Goal: Task Accomplishment & Management: Complete application form

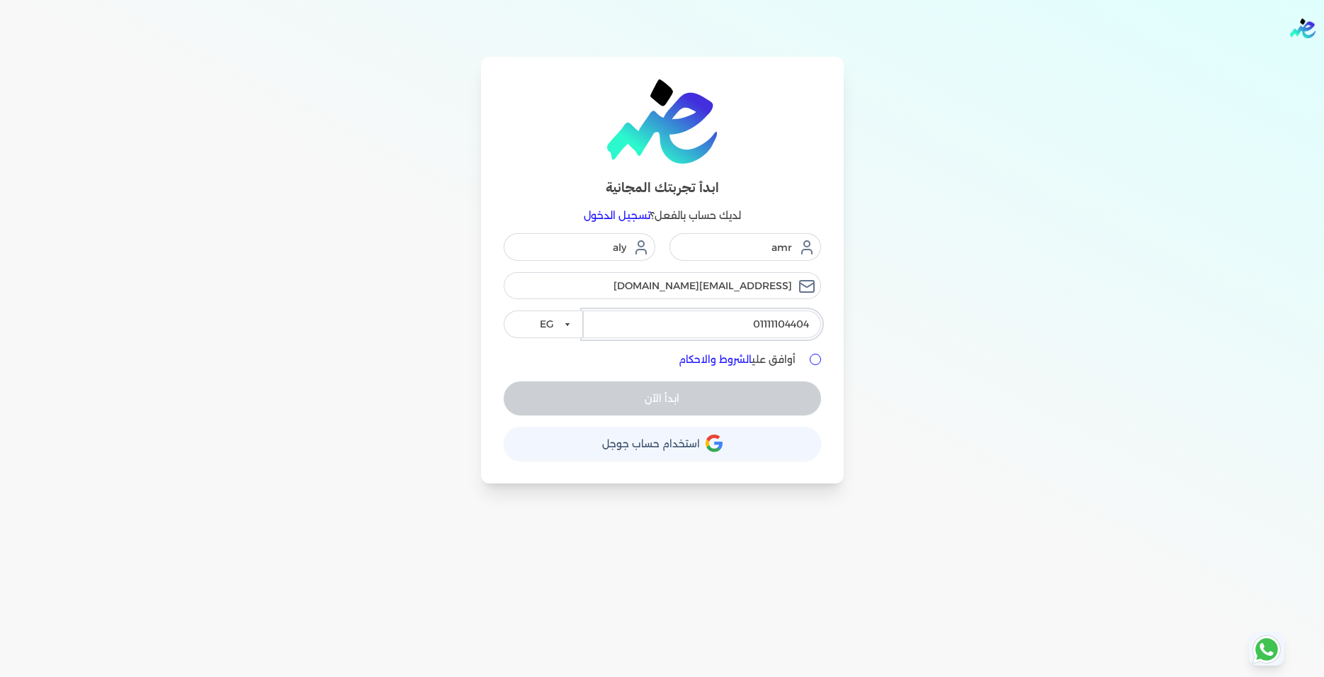
drag, startPoint x: 750, startPoint y: 318, endPoint x: 832, endPoint y: 308, distance: 82.8
click at [821, 310] on input "01111104404" at bounding box center [702, 323] width 238 height 27
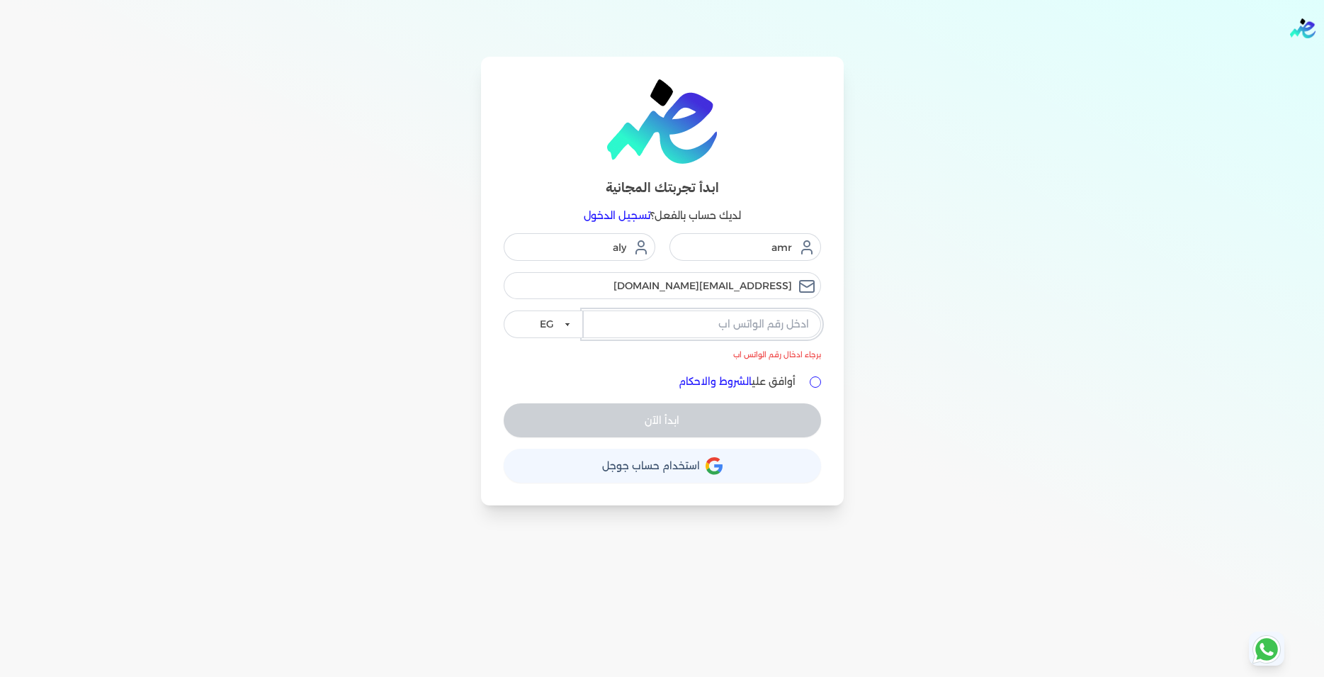
click at [706, 324] on input "tel" at bounding box center [702, 323] width 238 height 27
drag, startPoint x: 740, startPoint y: 286, endPoint x: 769, endPoint y: 287, distance: 28.3
click at [769, 287] on input "amr410@gmail.com" at bounding box center [662, 285] width 317 height 27
type input "amr410@yahoo.com"
click at [660, 315] on input "tel" at bounding box center [702, 323] width 238 height 27
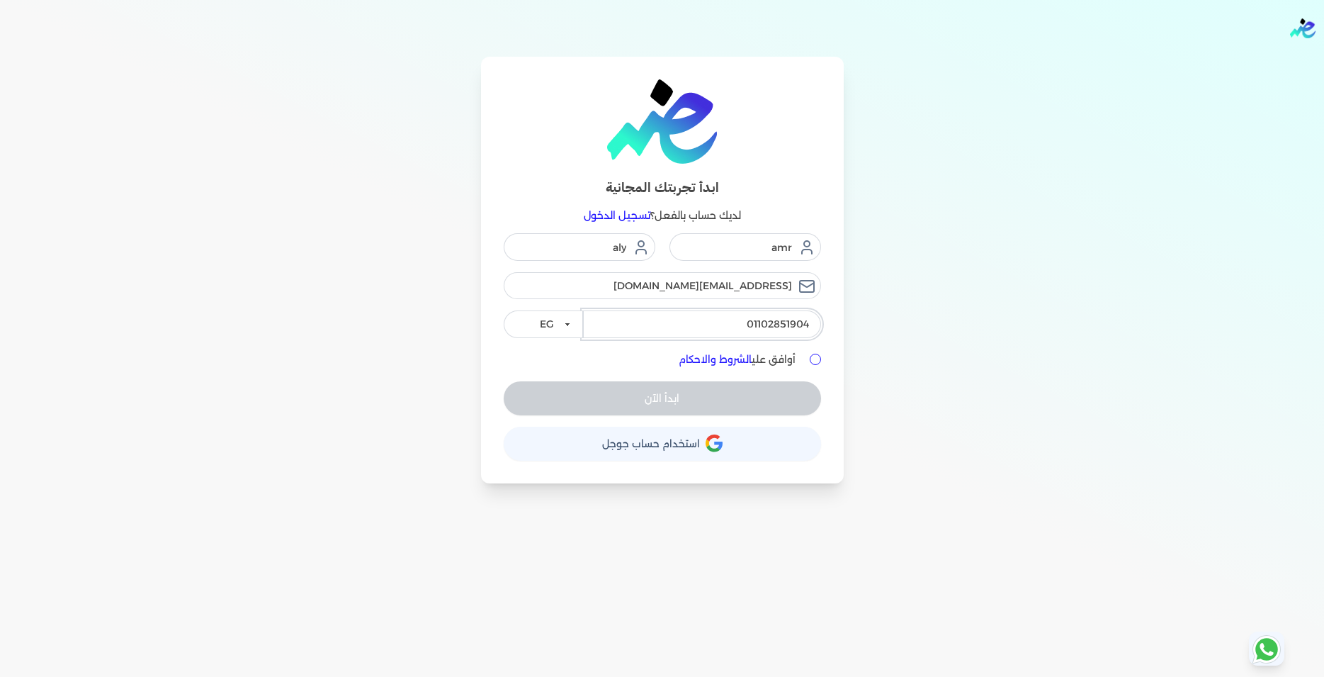
type input "01102851904"
click at [816, 358] on input "أوافق علي الشروط والاحكام" at bounding box center [815, 359] width 11 height 11
checkbox input "true"
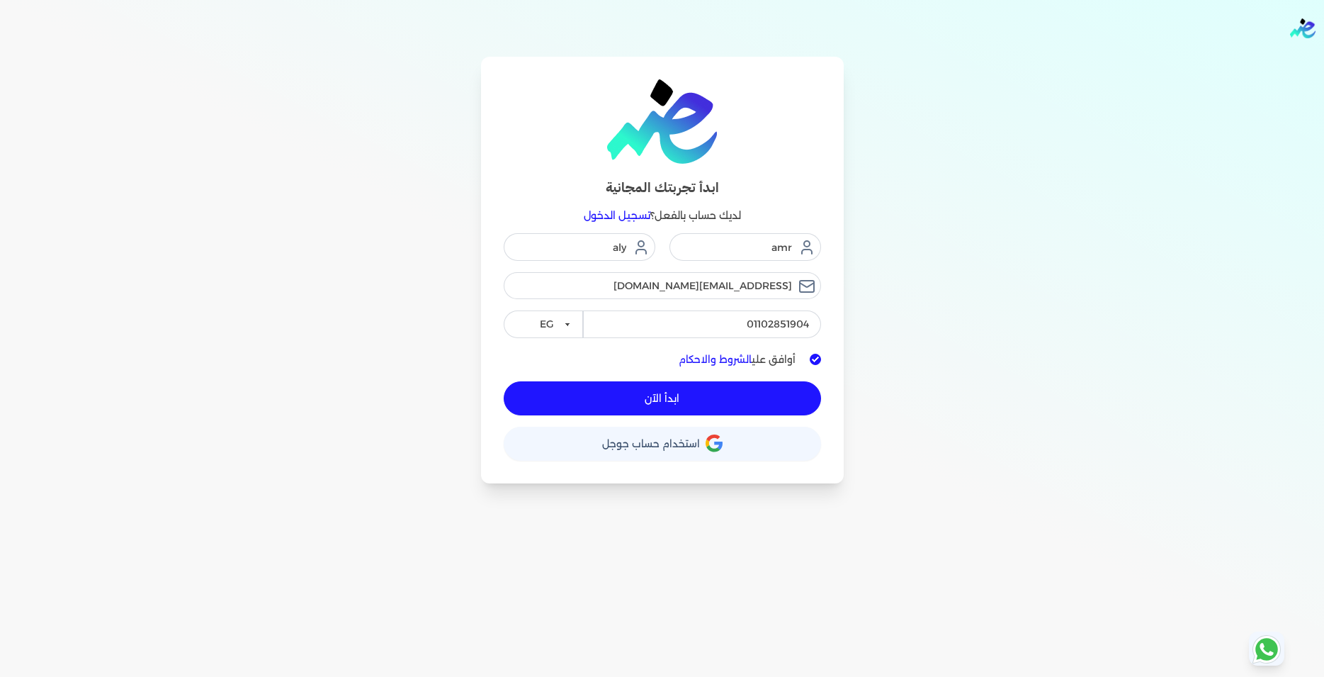
click at [682, 398] on button "ابدأ الآن" at bounding box center [662, 398] width 317 height 34
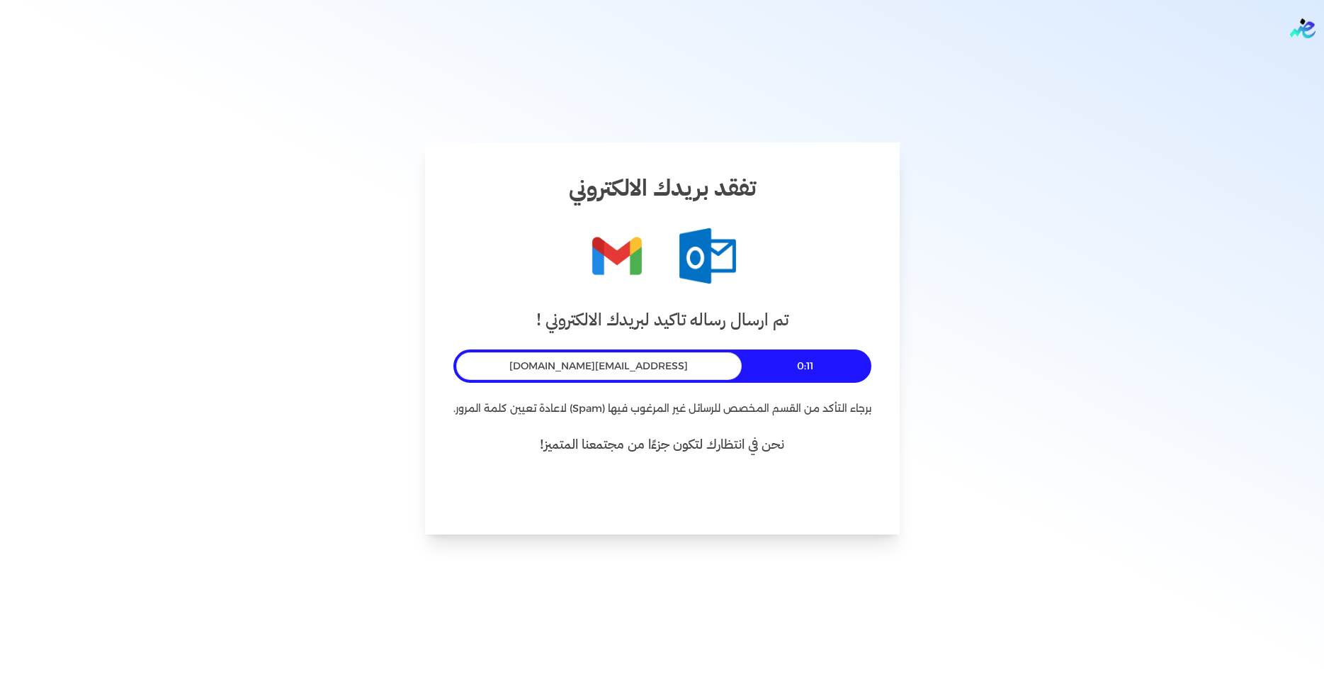
click at [821, 471] on div "تم ارسال رساله تاكيد لبريدك الالكتروني ! 0:11 amr410@yahoo.com برجاء التأكد من …" at bounding box center [662, 406] width 418 height 199
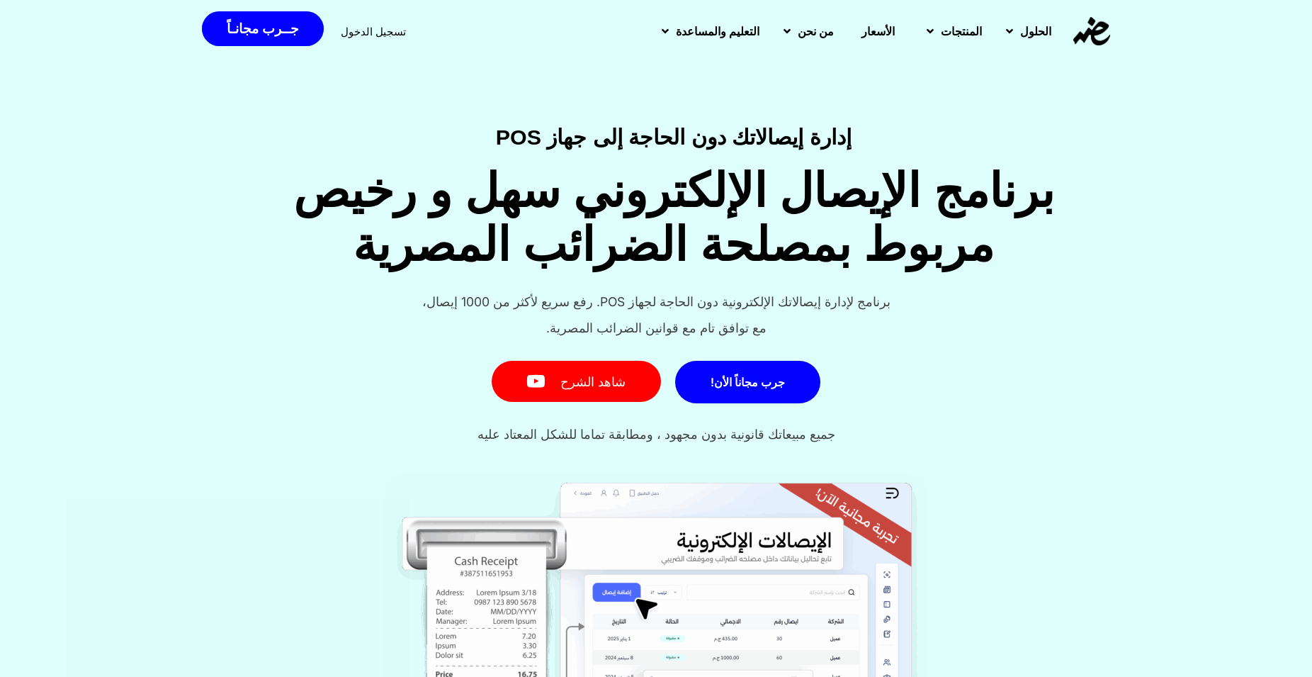
click at [351, 36] on span "تسجيل الدخول" at bounding box center [373, 31] width 65 height 11
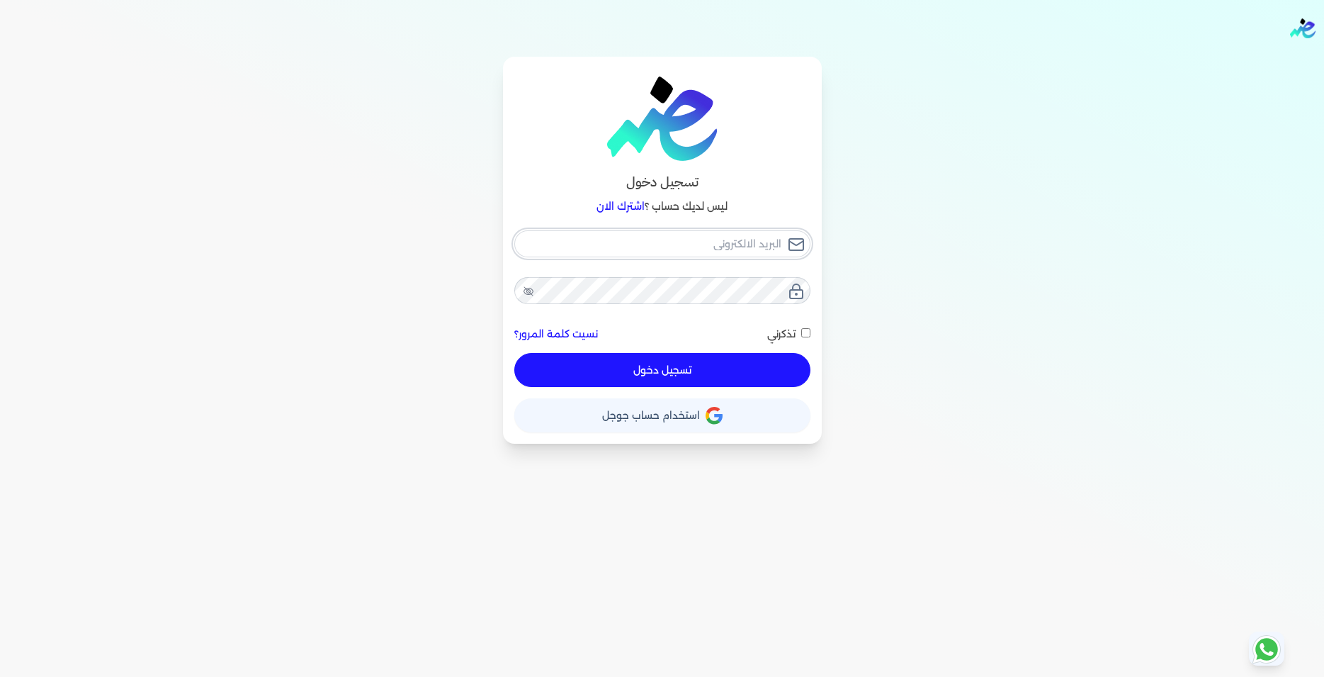
click at [724, 252] on input "email" at bounding box center [662, 243] width 296 height 27
type input "a"
checkbox input "false"
type input "am"
checkbox input "false"
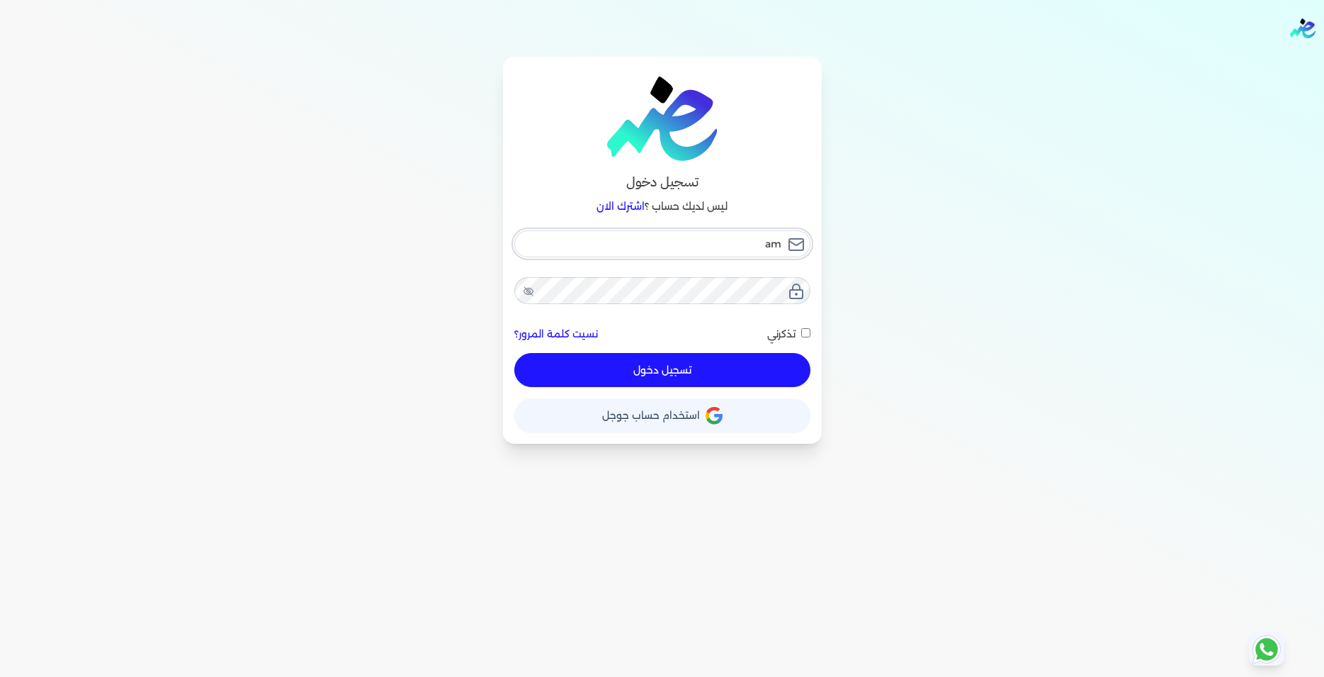
type input "amr"
checkbox input "false"
type input "amr4"
checkbox input "false"
type input "amr41"
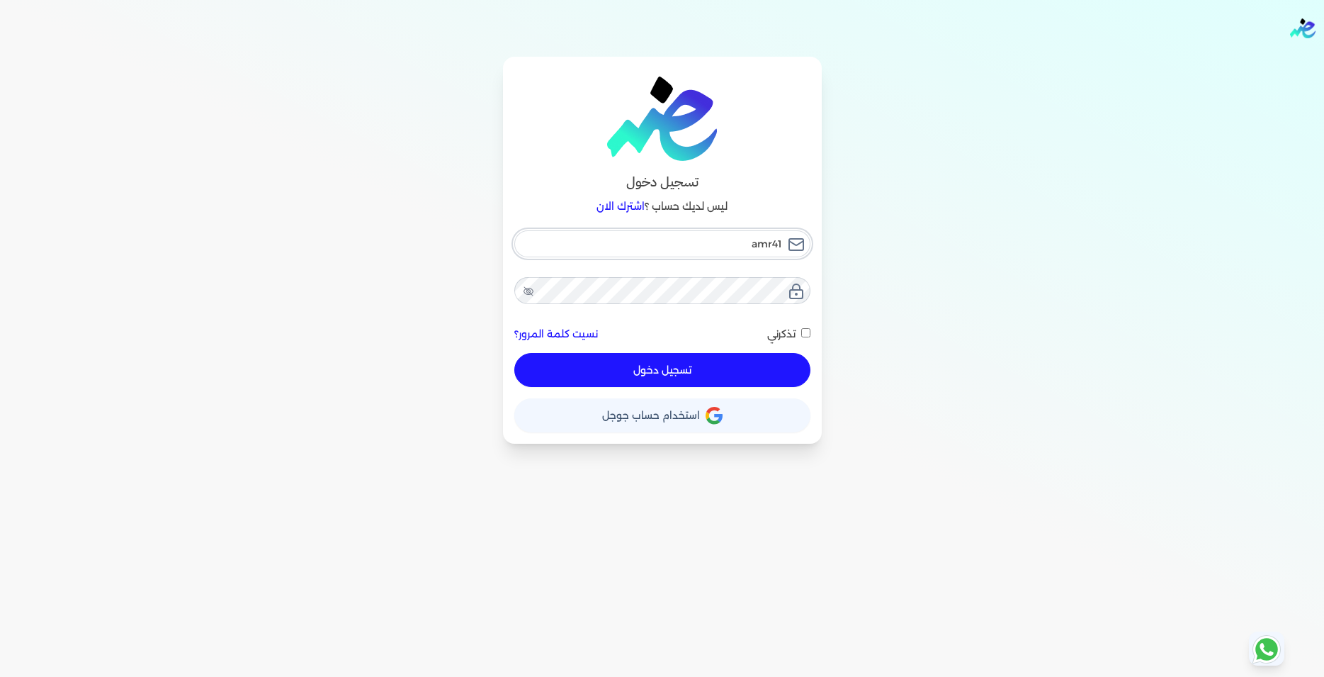
checkbox input "false"
type input "amr410"
checkbox input "false"
type input "amr410@"
checkbox input "false"
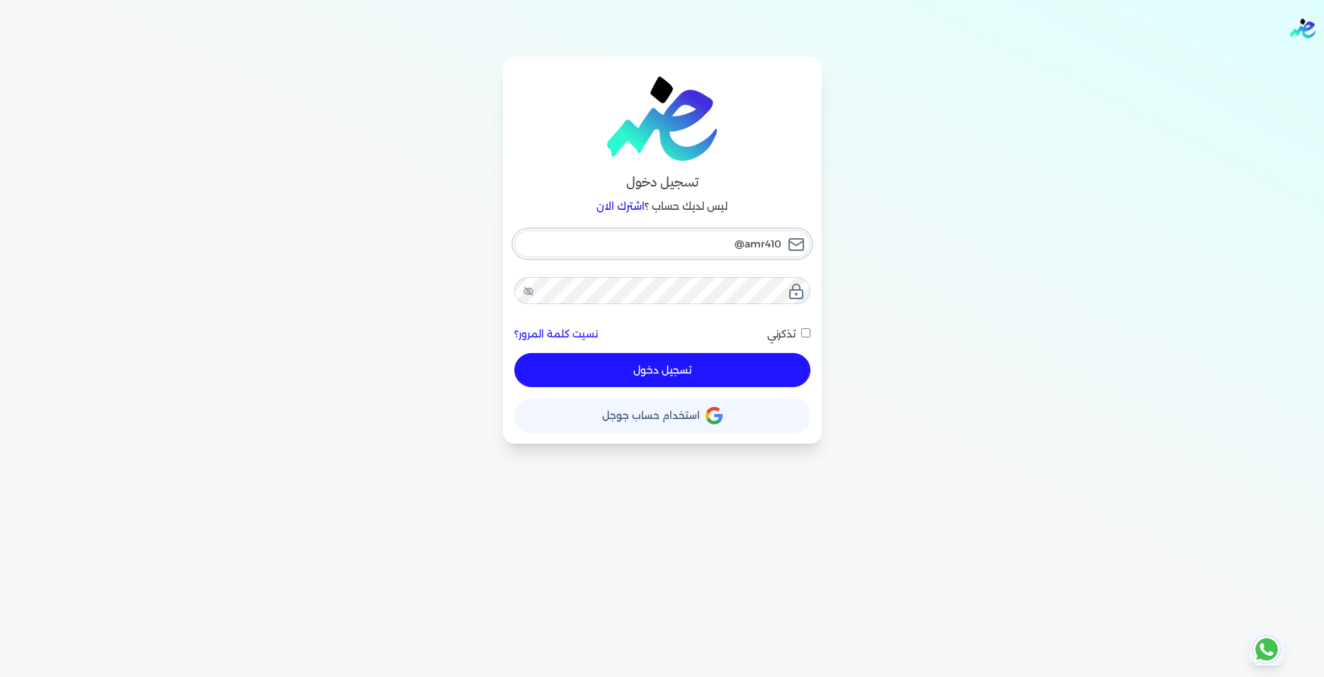
type input "amr410@y"
checkbox input "false"
type input "amr410@ya"
checkbox input "false"
type input "amr410@yah"
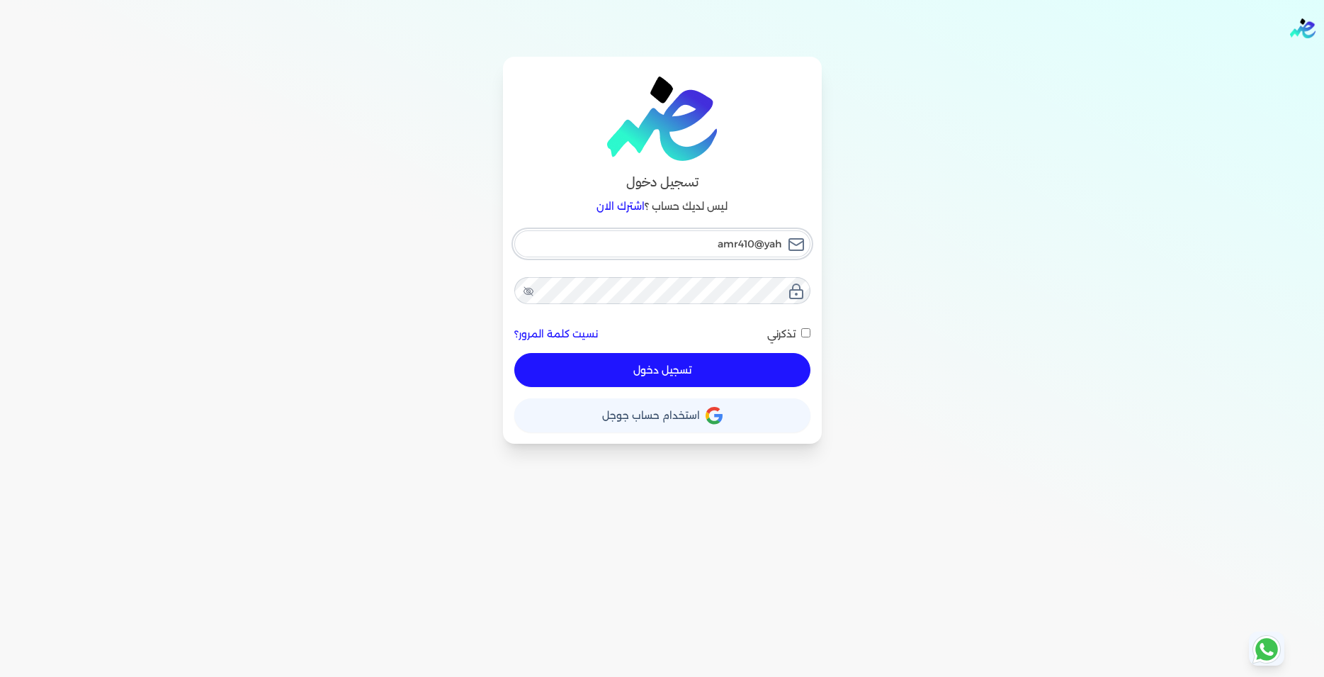
checkbox input "false"
type input "amr410@yaho"
checkbox input "false"
type input "amr410@yahoo"
checkbox input "false"
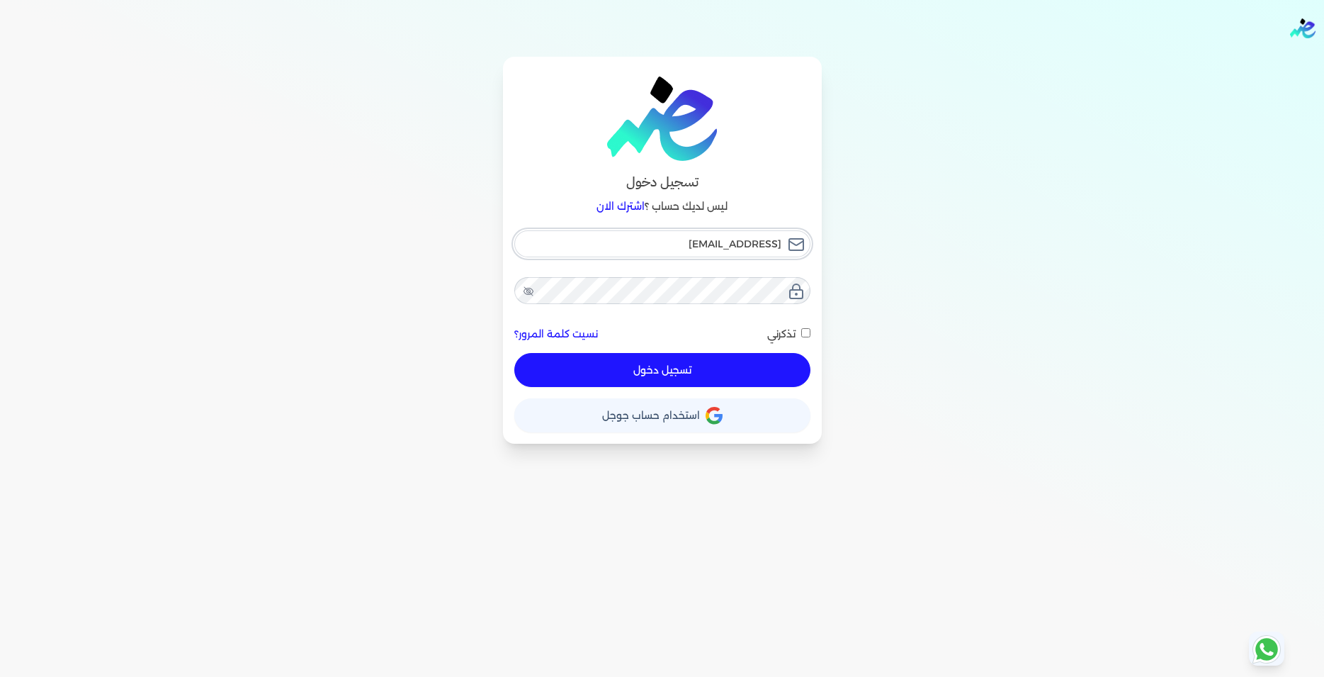
type input "amr410@yahoo."
checkbox input "false"
type input "amr410@yahoo.c"
checkbox input "false"
type input "amr410@yahoo.co"
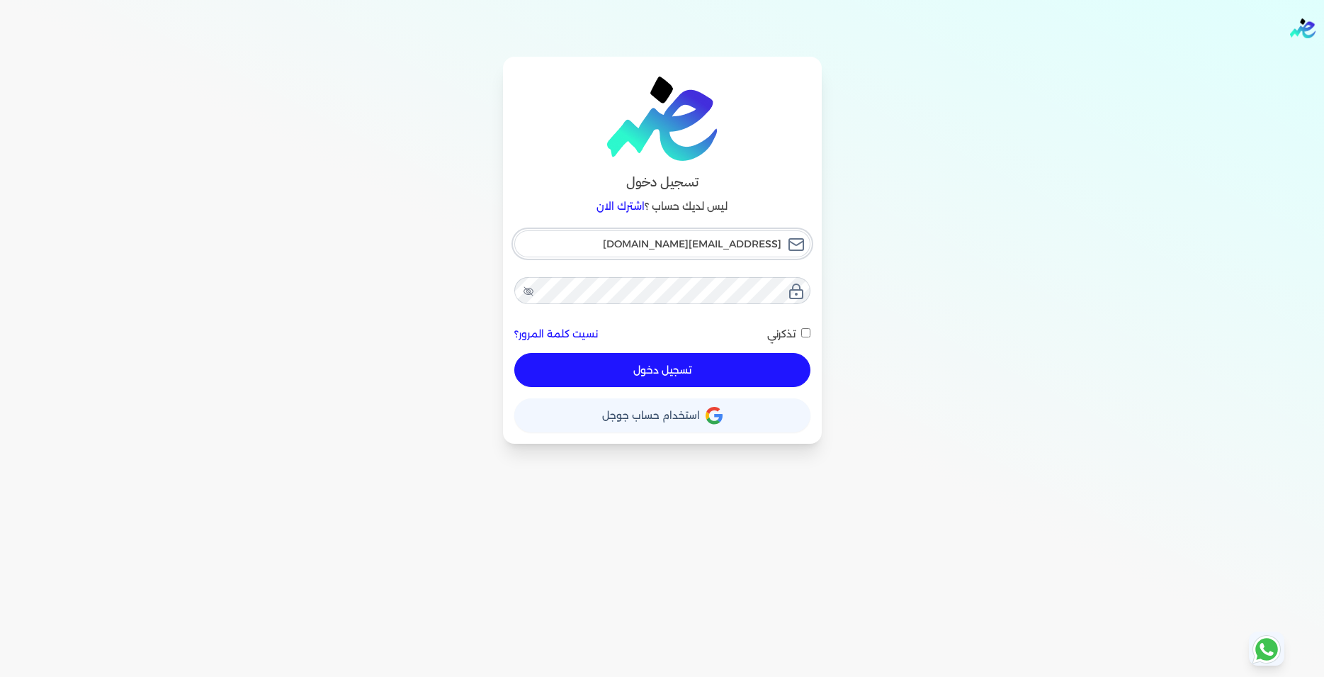
checkbox input "false"
type input "amr410@yahoo.com"
checkbox input "false"
type input "amr410@yahoo.com"
click at [526, 293] on icon at bounding box center [529, 291] width 10 height 7
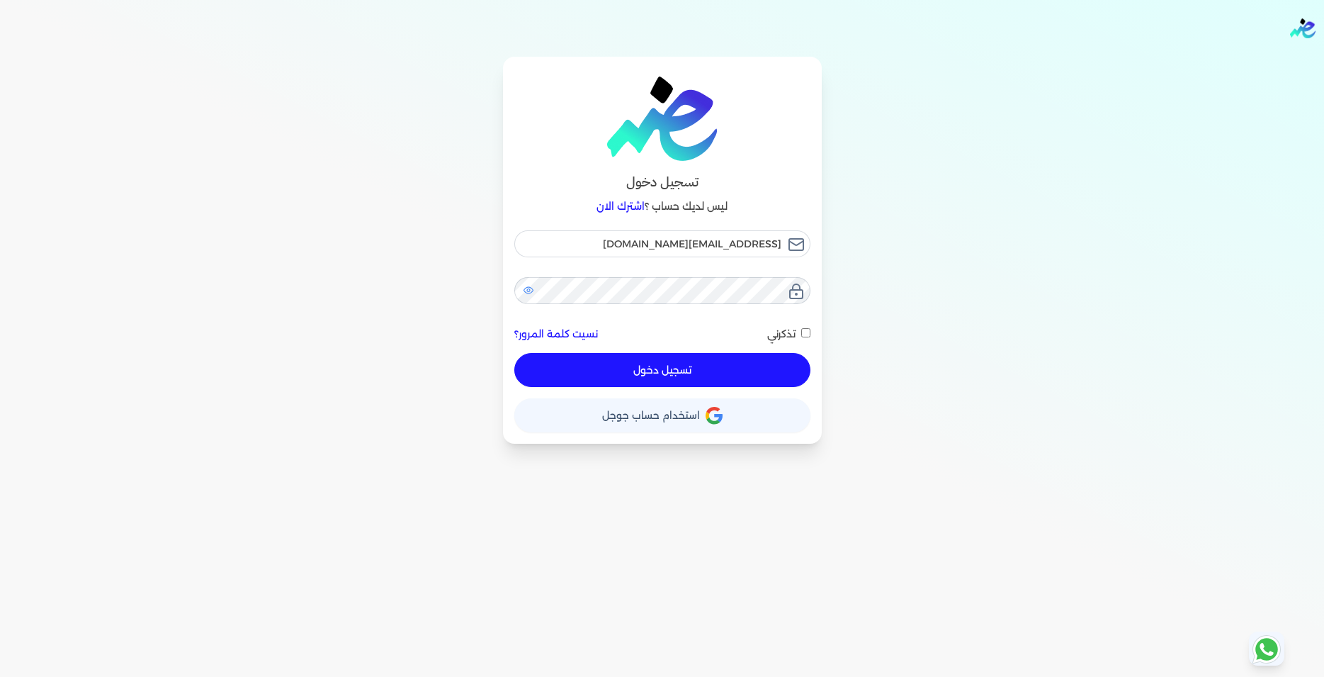
click at [526, 291] on icon at bounding box center [528, 290] width 11 height 9
click at [726, 378] on button "تسجيل دخول" at bounding box center [662, 370] width 296 height 34
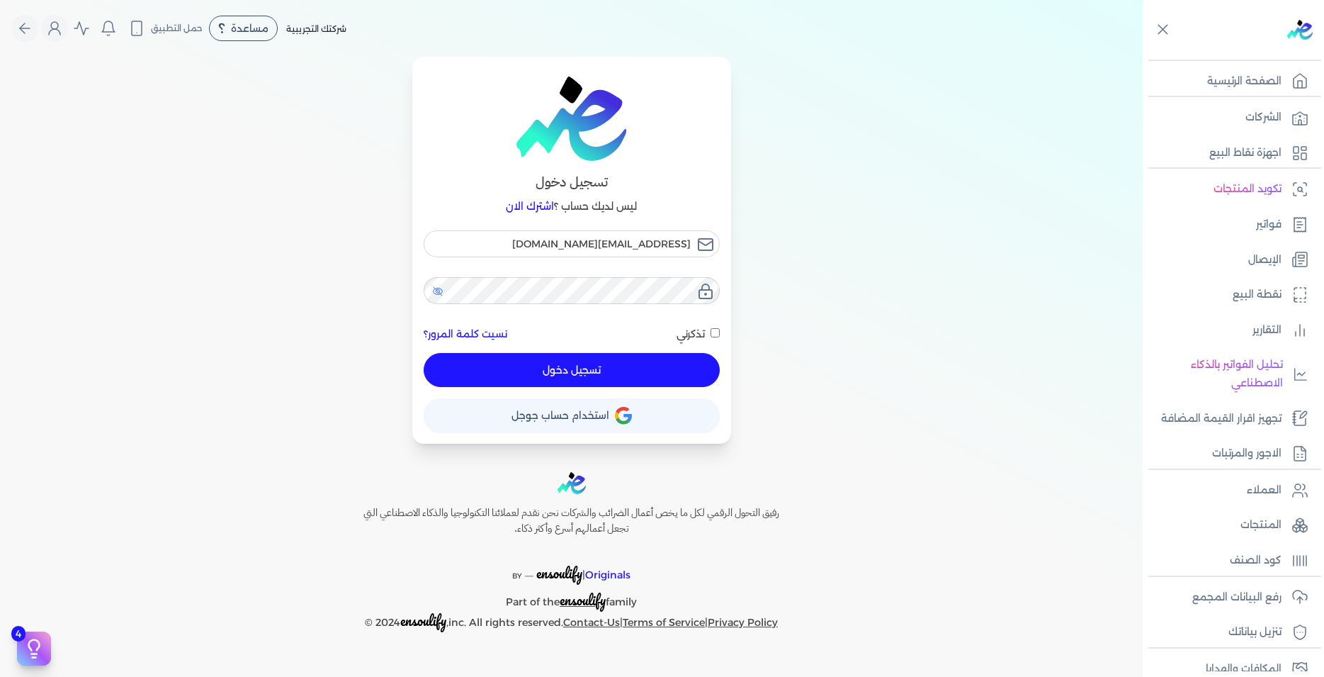
checkbox input "false"
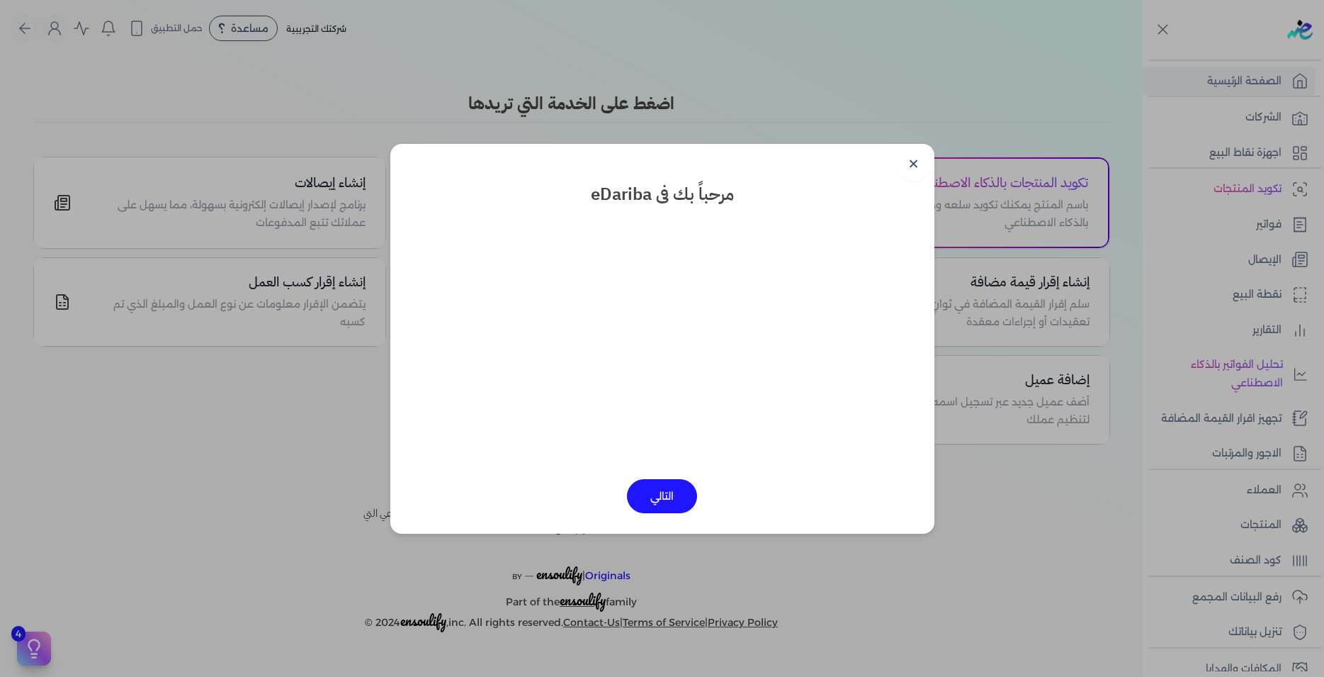
click at [649, 503] on button "التالي" at bounding box center [662, 496] width 70 height 34
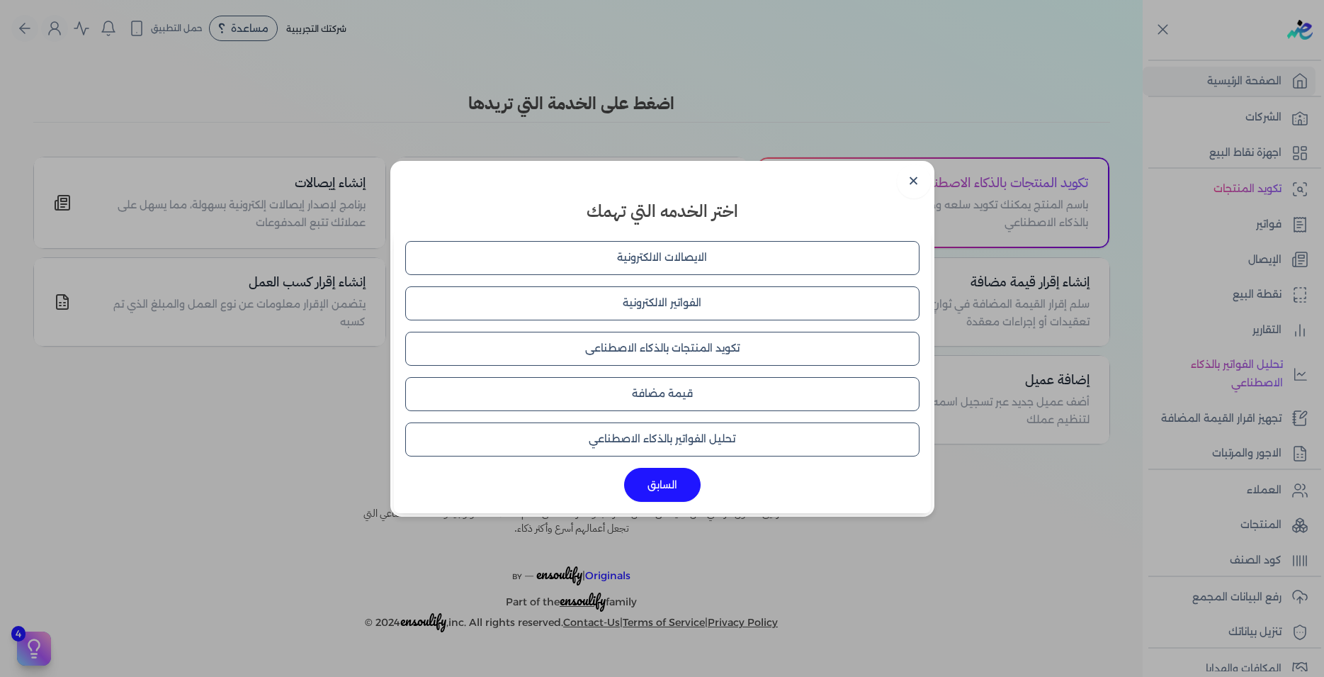
click at [672, 307] on button "الفواتير الالكترونية" at bounding box center [662, 303] width 514 height 34
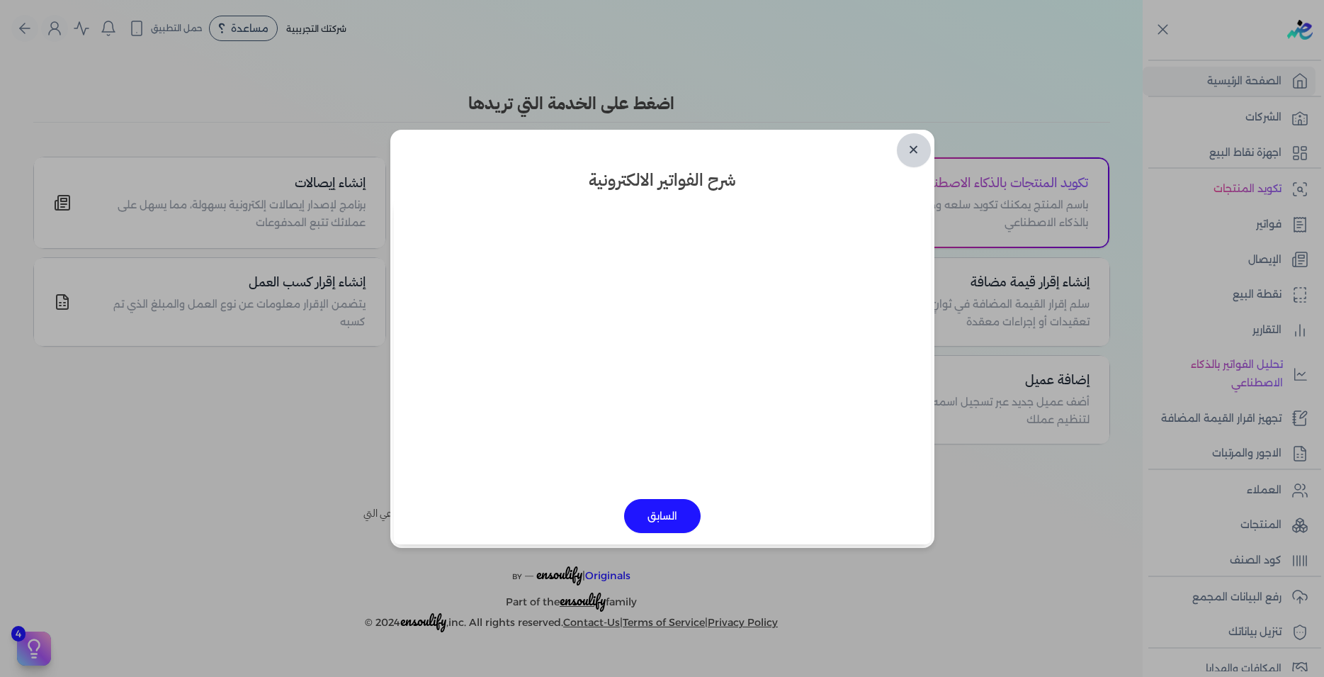
click at [908, 150] on link "✕" at bounding box center [914, 150] width 34 height 34
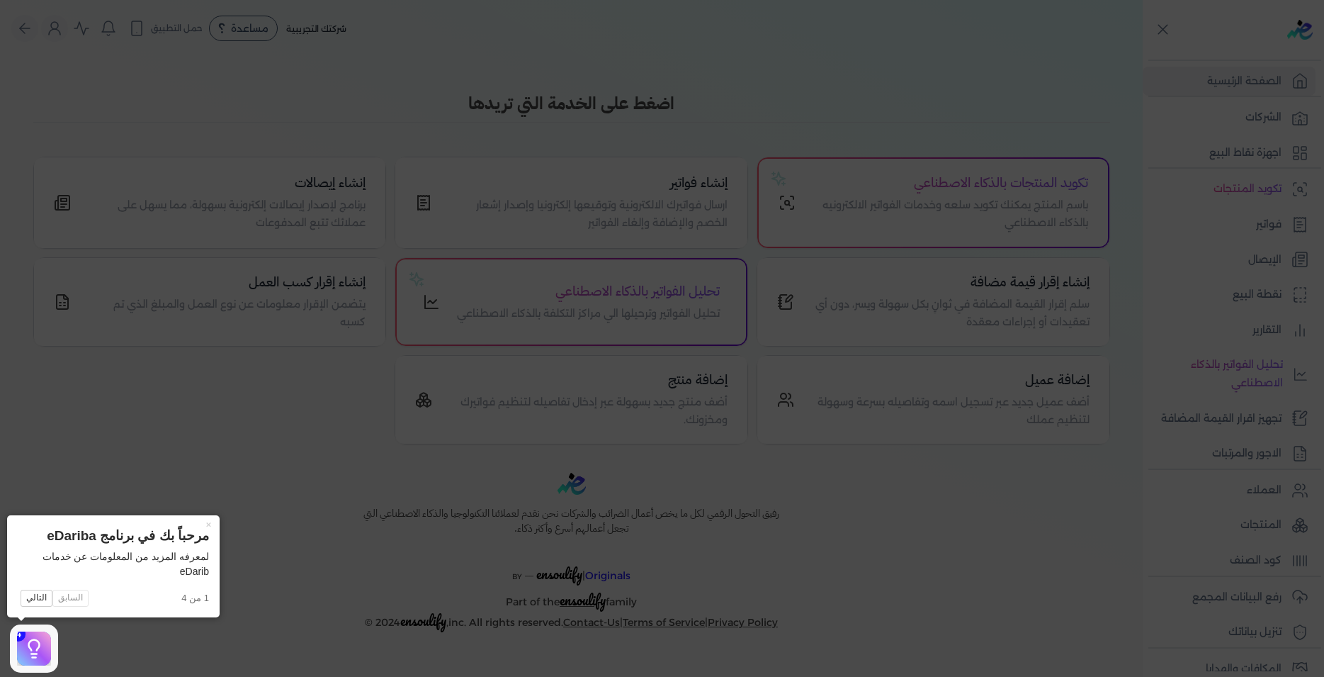
click at [227, 469] on icon at bounding box center [662, 338] width 1324 height 677
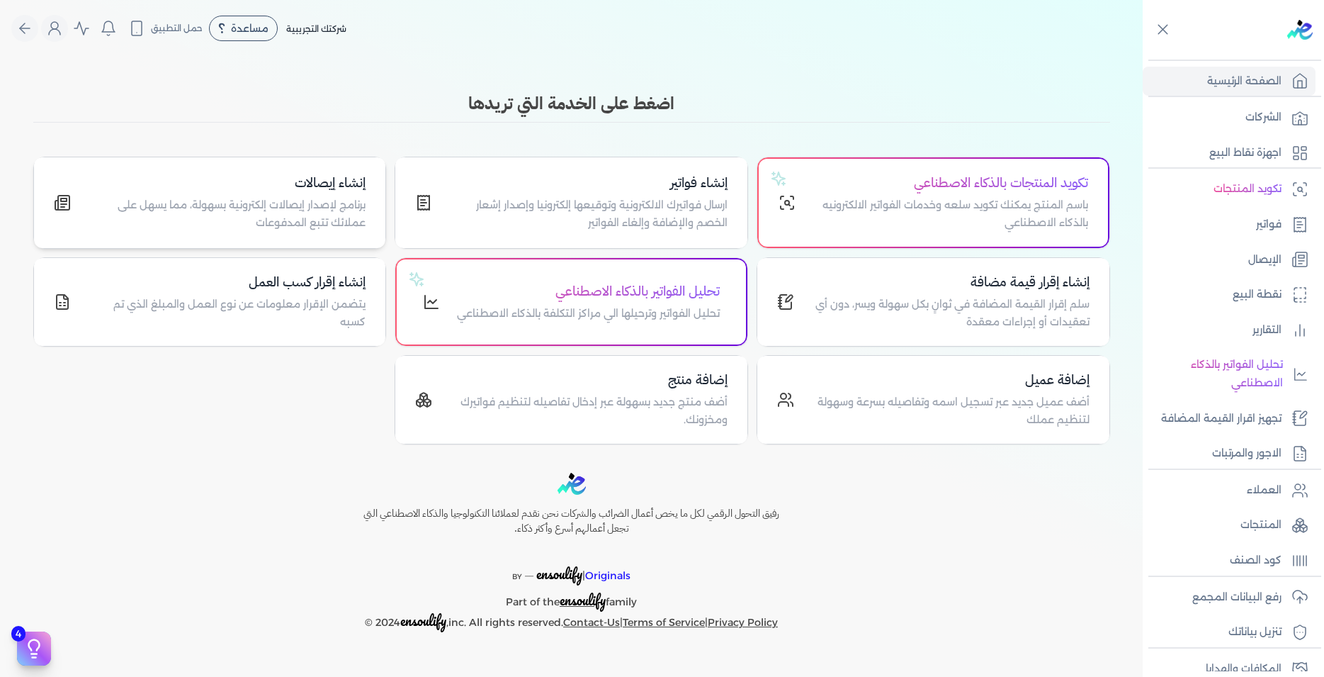
click at [287, 213] on p "برنامج لإصدار إيصالات إلكترونية بسهولة، مما يسهل على عملائك تتبع المدفوعات" at bounding box center [227, 214] width 278 height 36
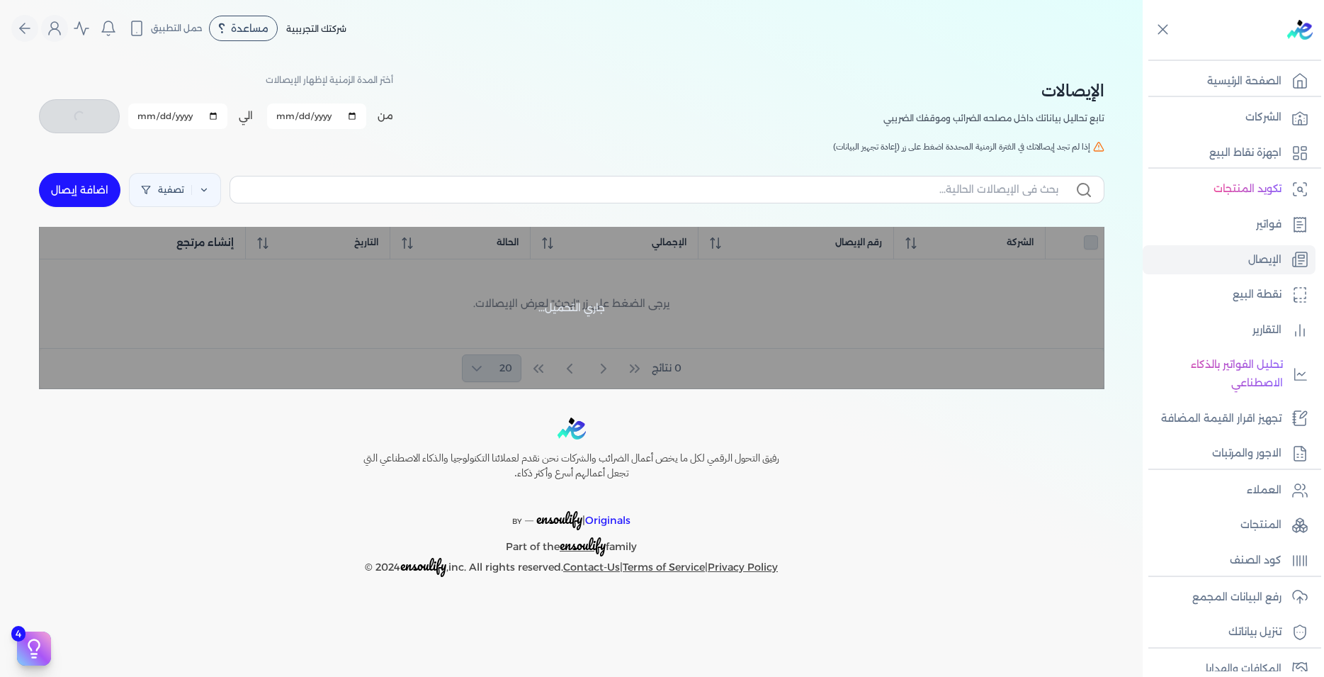
checkbox input "false"
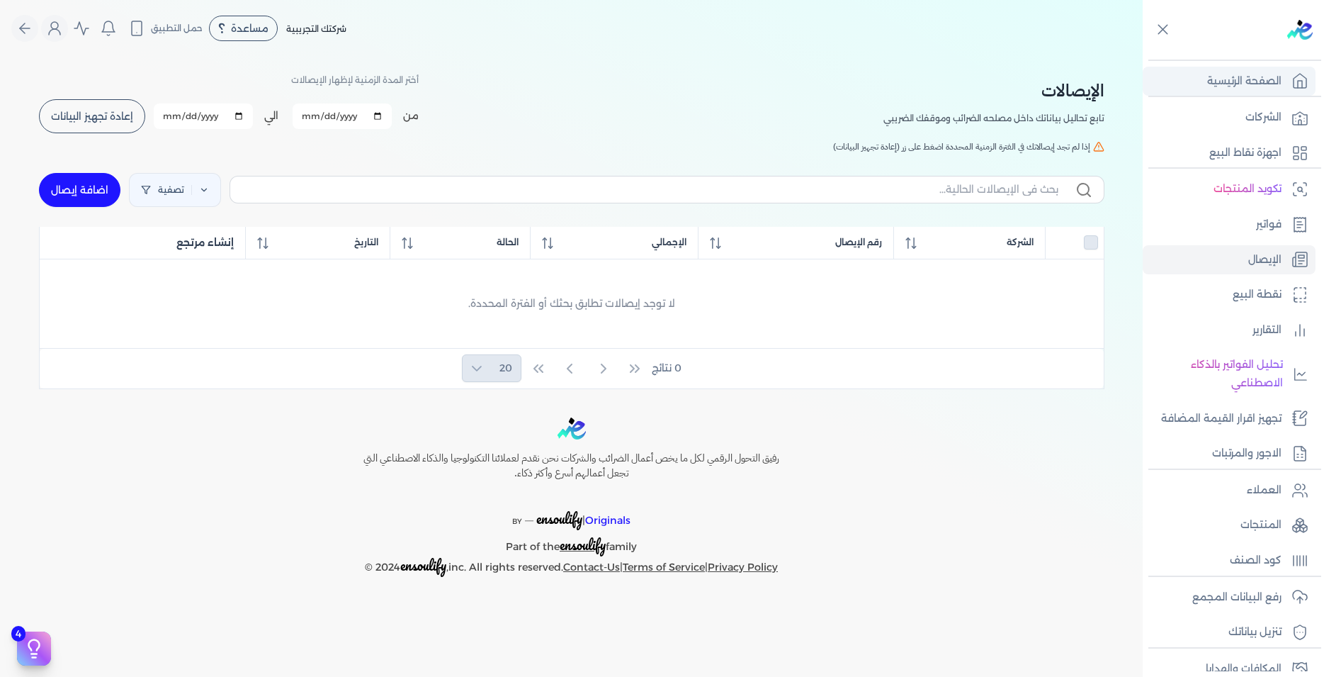
click at [1260, 83] on p "الصفحة الرئيسية" at bounding box center [1244, 81] width 74 height 18
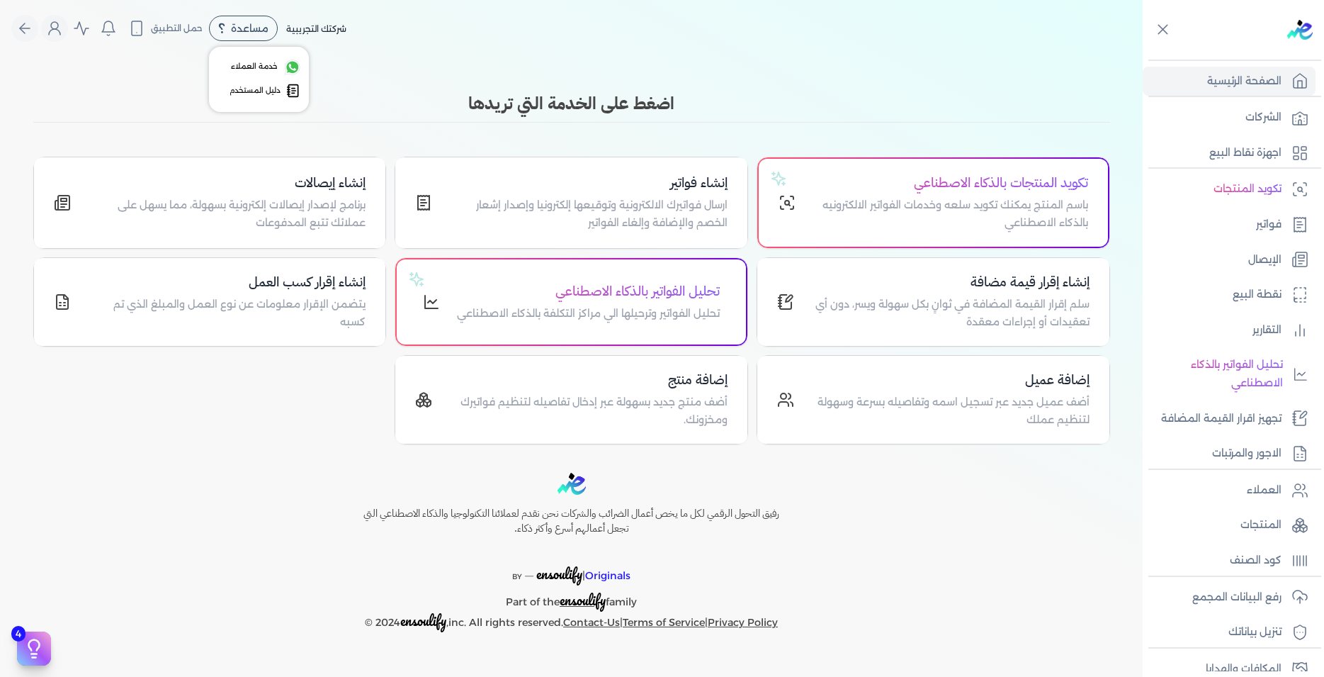
click at [257, 31] on span "مساعدة" at bounding box center [250, 28] width 38 height 10
click at [446, 82] on div "Toggle Navigation الاسعار العمولات مساعدة خدمة العملاء دليل المستخدم تسجيل الدخ…" at bounding box center [571, 338] width 1143 height 677
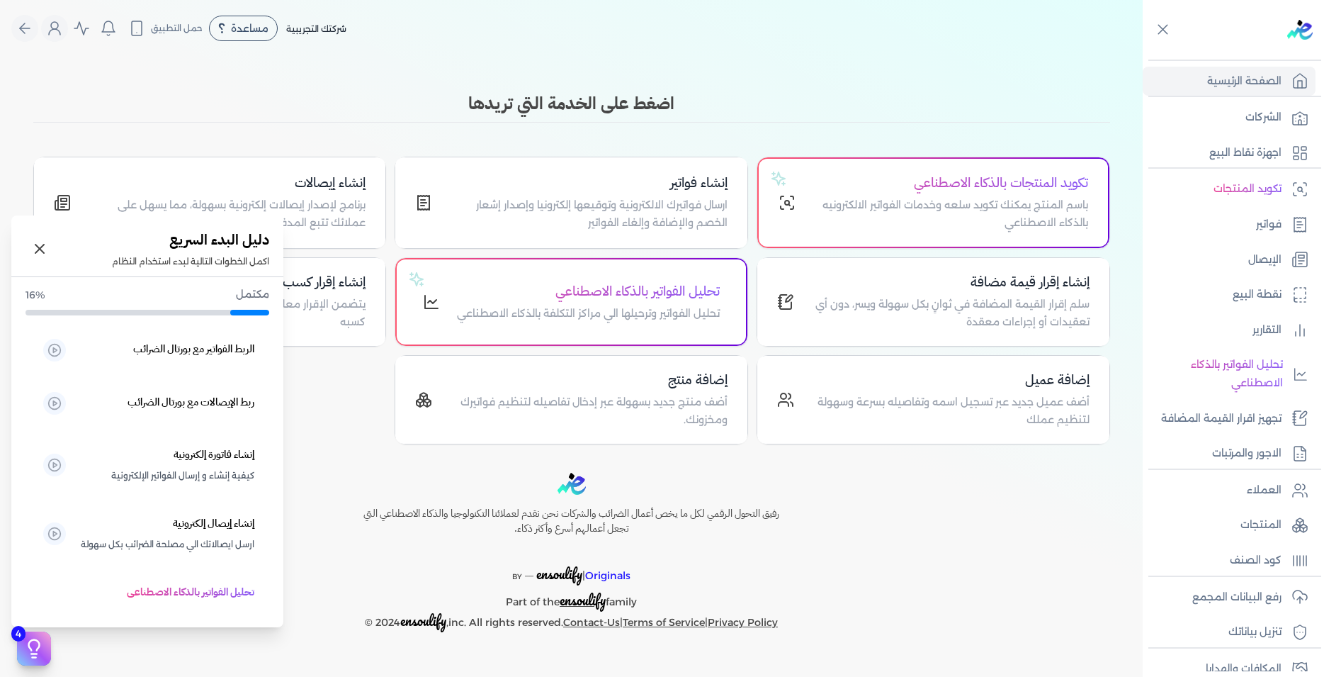
click at [42, 654] on icon at bounding box center [33, 648] width 21 height 21
click at [213, 402] on h5 "ربط الإيصالات مع بورتال الضرائب" at bounding box center [191, 402] width 127 height 18
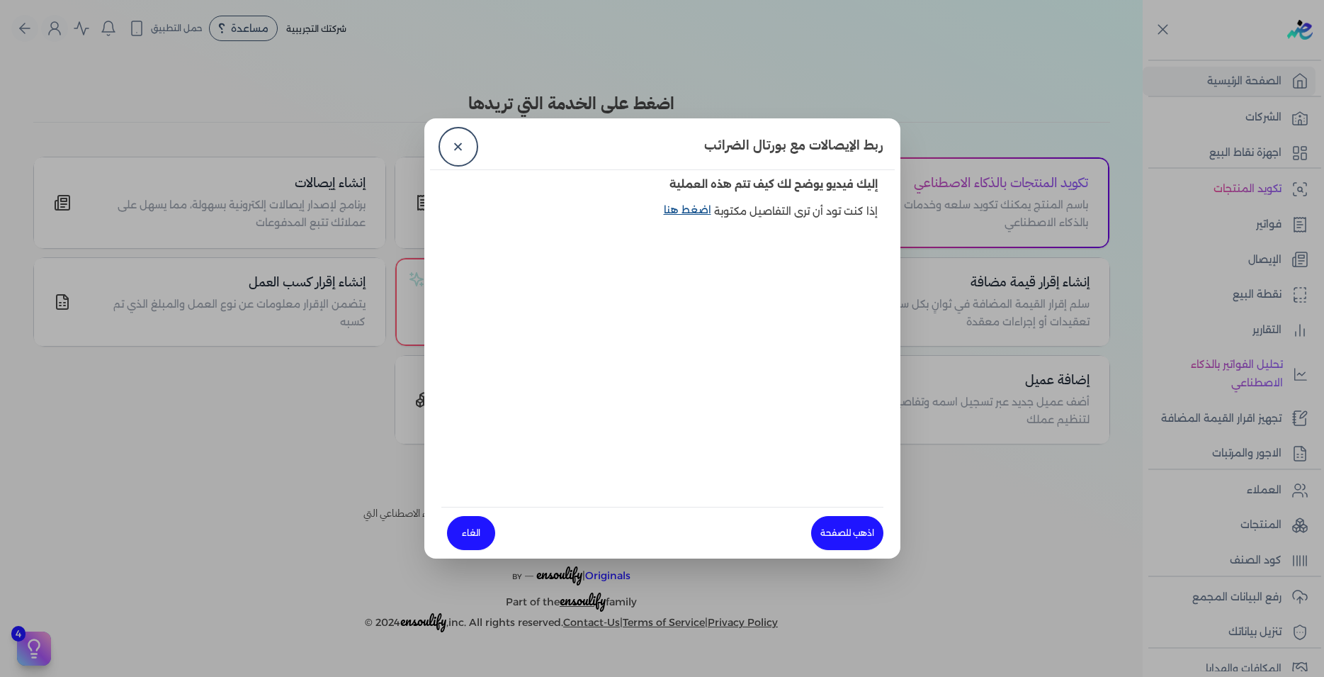
click at [686, 211] on link "اضغط هنا" at bounding box center [689, 219] width 50 height 33
click at [454, 149] on link "✕" at bounding box center [458, 147] width 34 height 34
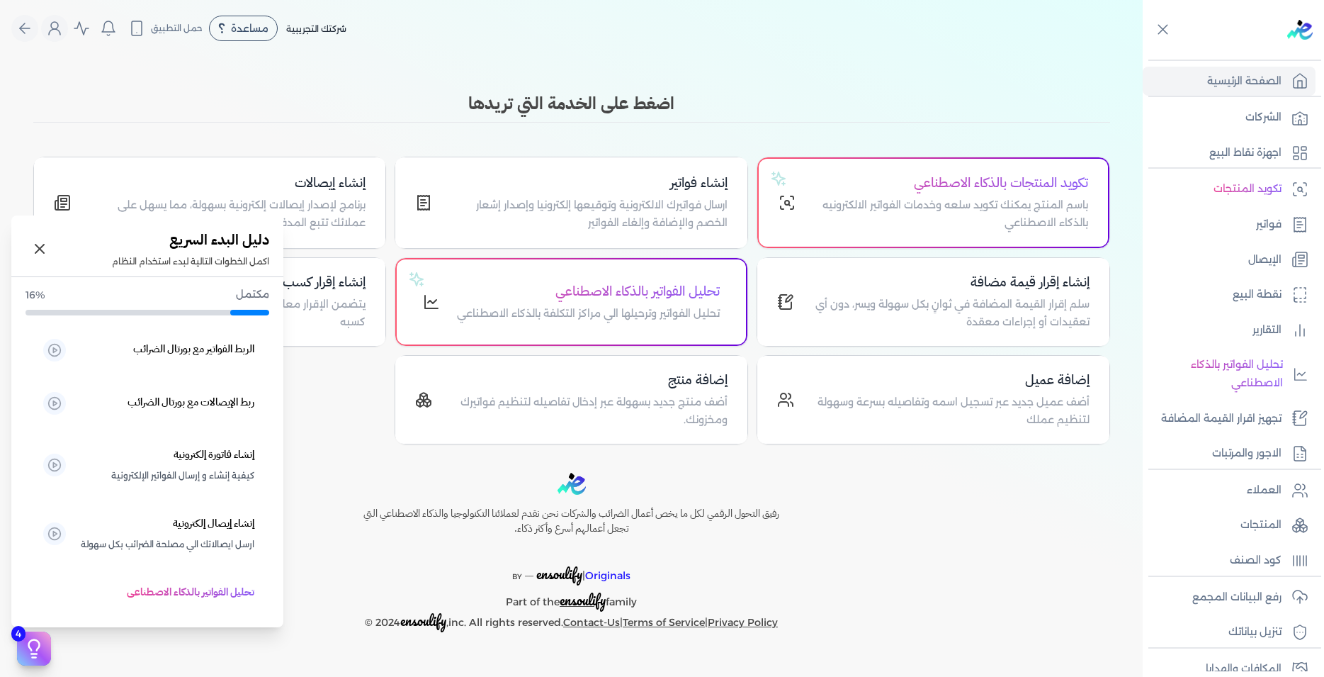
click at [42, 645] on icon at bounding box center [33, 648] width 21 height 21
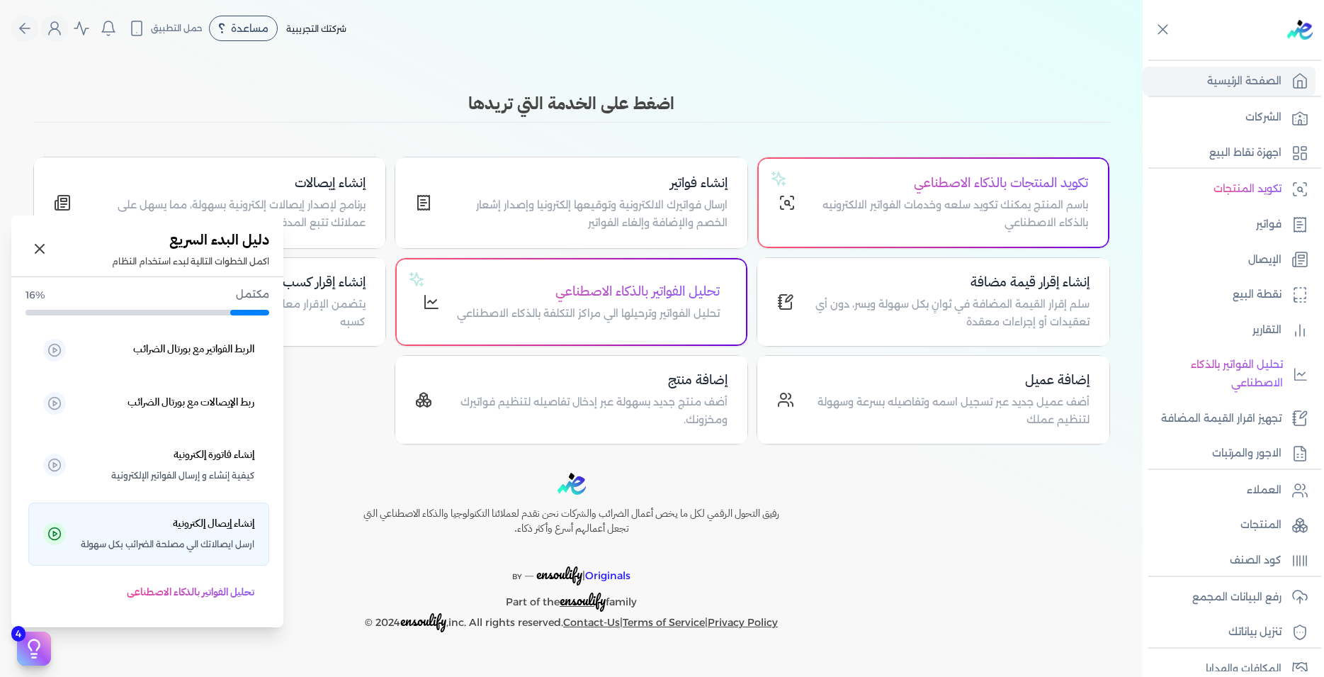
click at [228, 529] on h5 "إنشاء إيصال إلكترونية" at bounding box center [213, 523] width 81 height 18
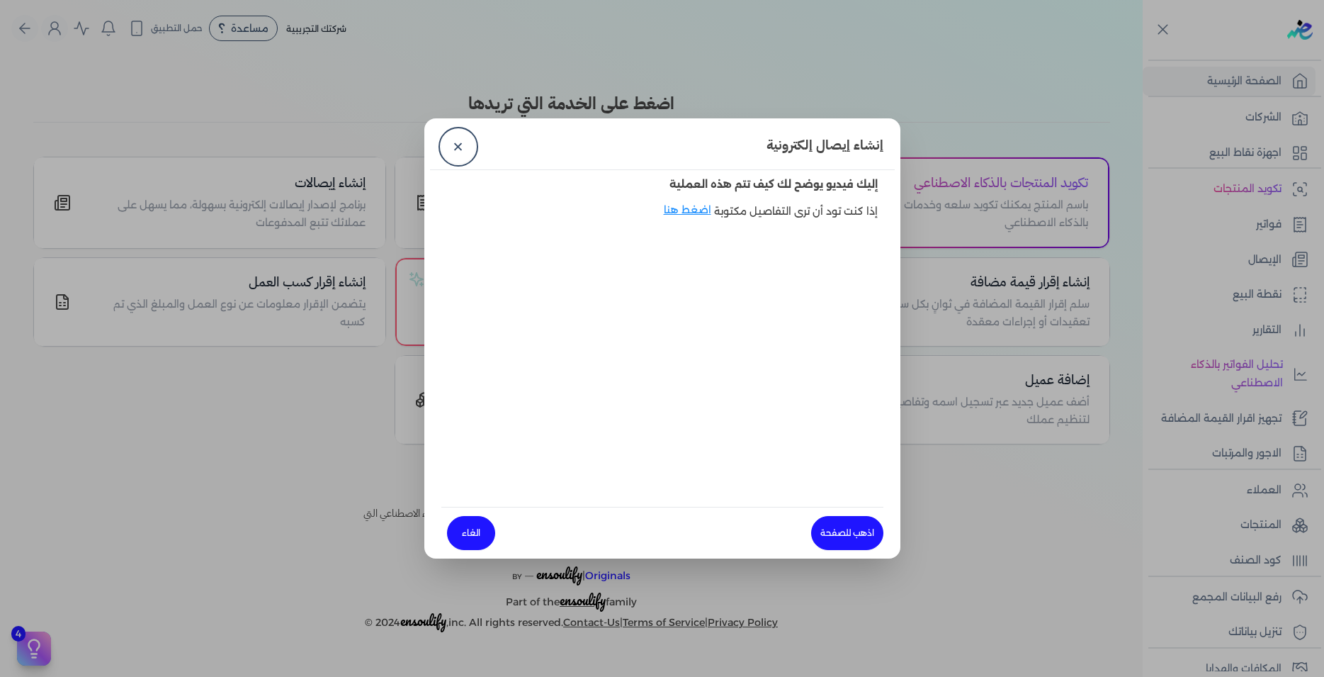
click at [470, 535] on link "الغاء" at bounding box center [471, 533] width 48 height 34
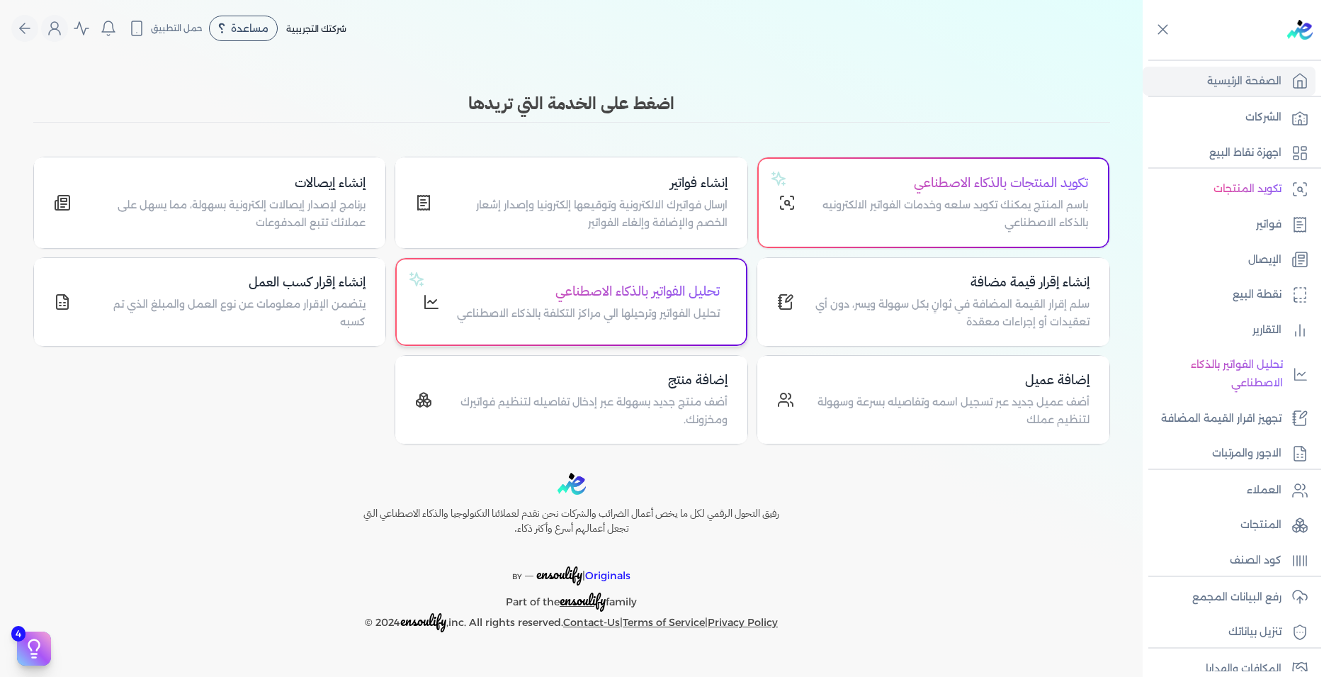
click at [617, 296] on h4 "تحليل الفواتير بالذكاء الاصطناعي" at bounding box center [588, 291] width 263 height 21
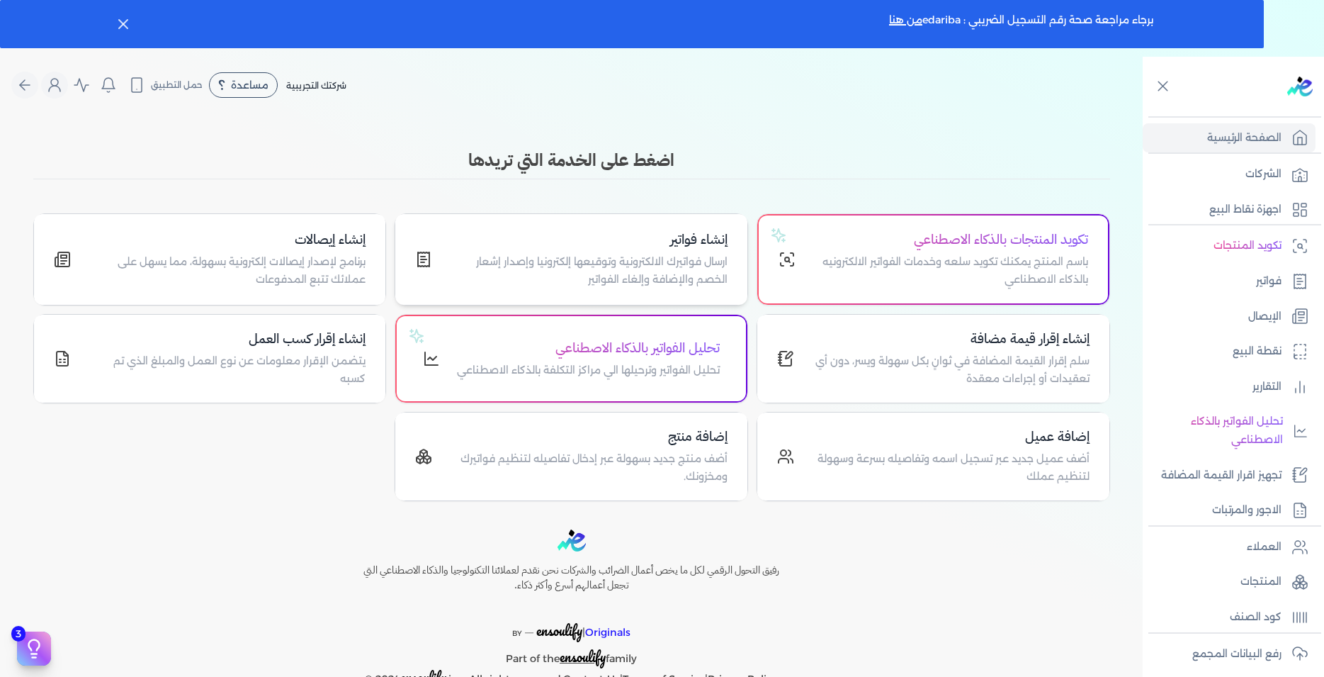
click at [655, 252] on div "إنشاء فواتير ارسال فواتيرك الالكترونية وتوقيعها إلكترونيا وإصدار إشعار الخصم وا…" at bounding box center [588, 260] width 278 height 60
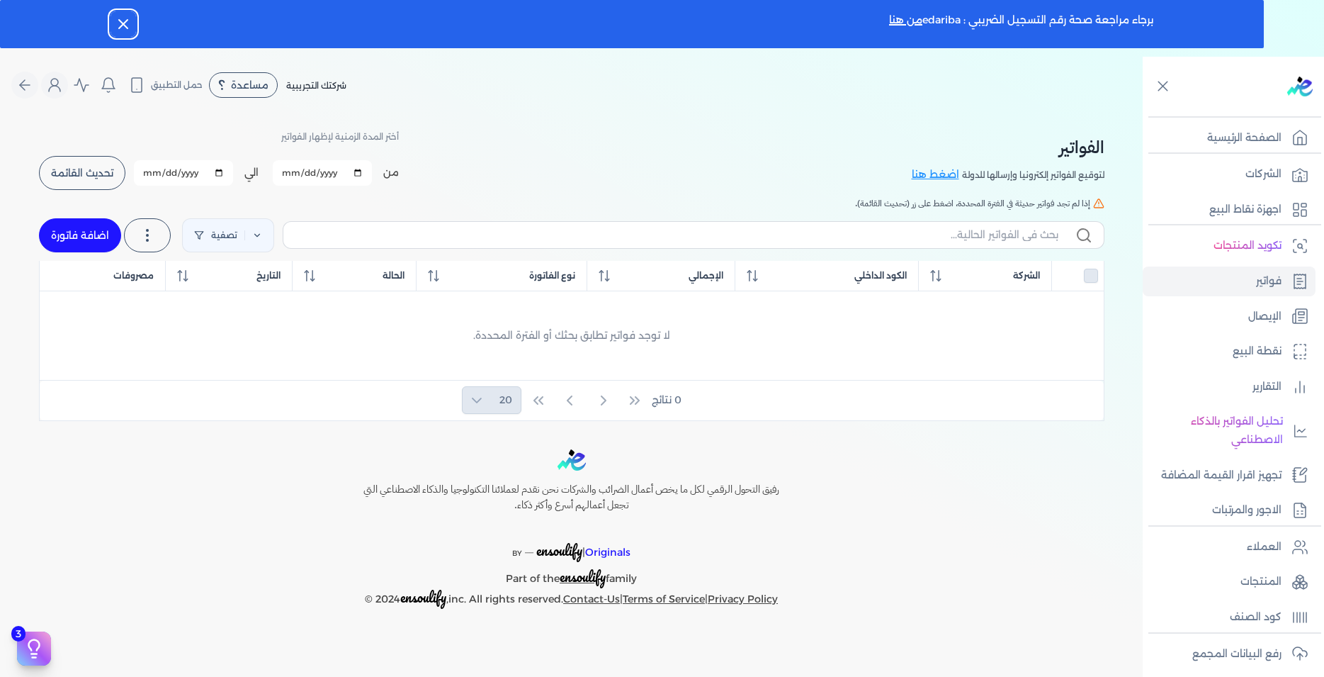
click at [124, 22] on icon "button" at bounding box center [123, 24] width 17 height 17
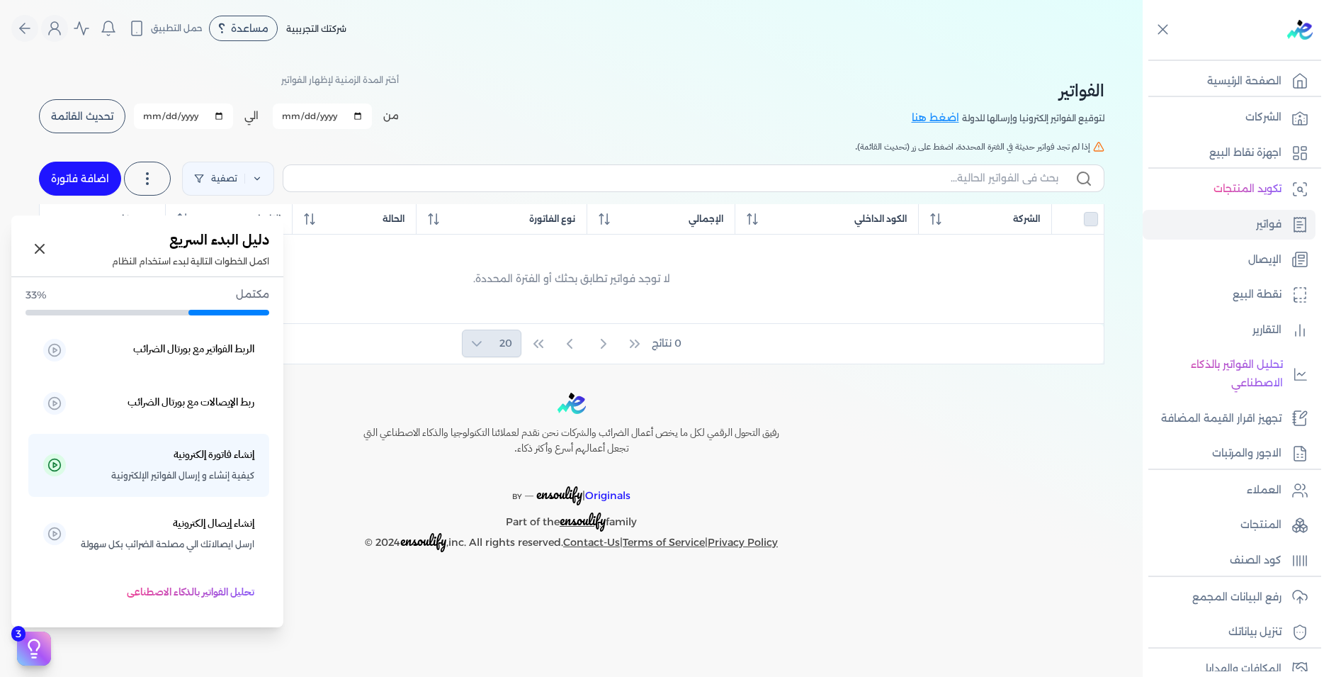
click at [33, 648] on icon at bounding box center [33, 648] width 21 height 21
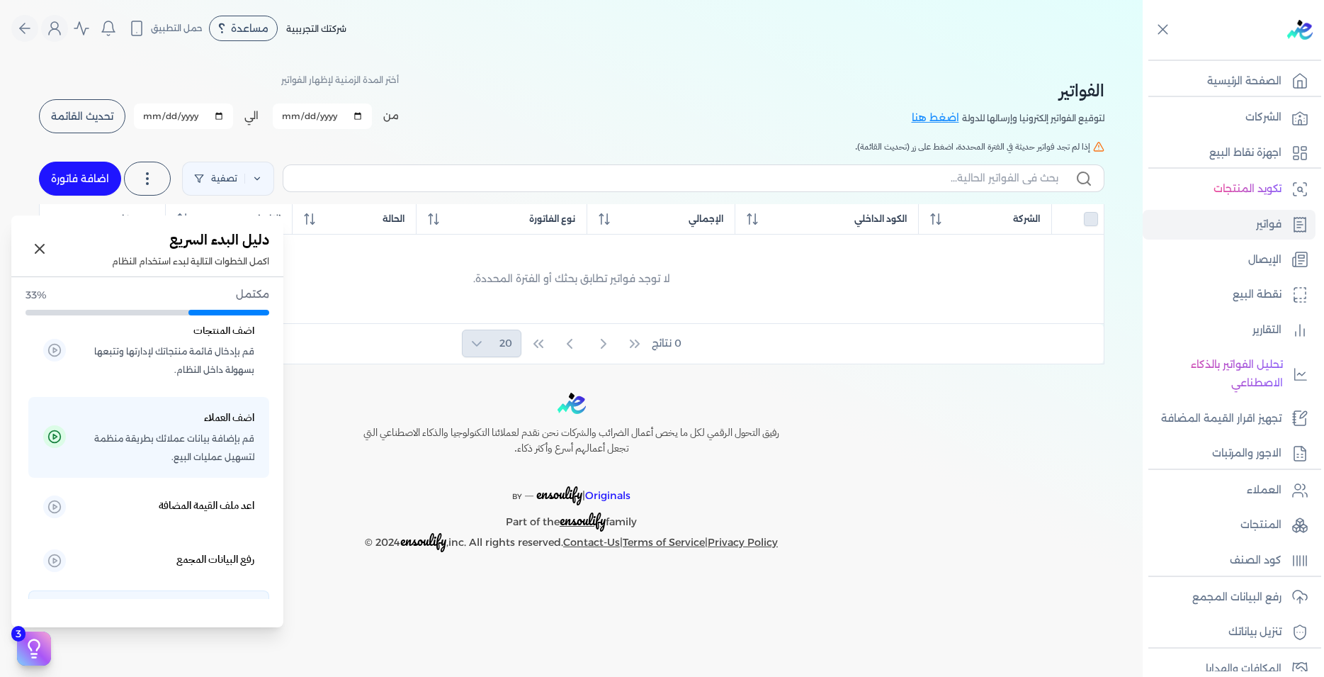
scroll to position [404, 0]
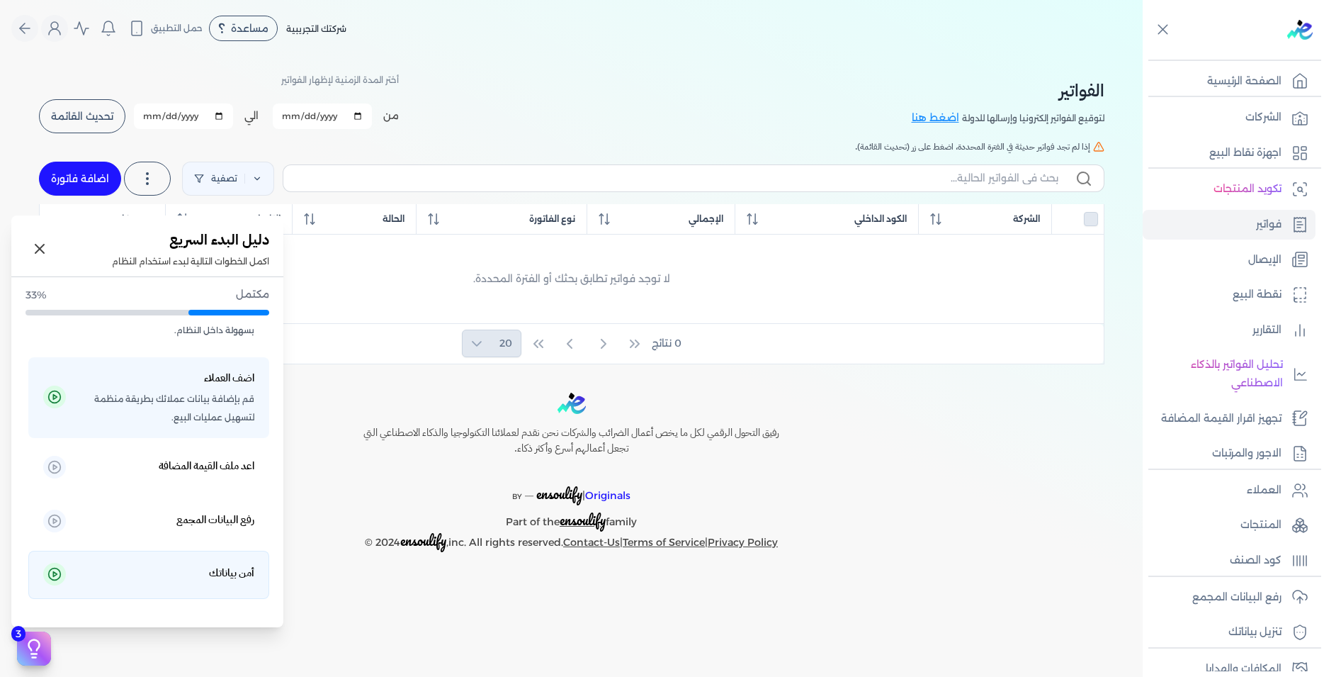
click at [229, 578] on h5 "أمن بياناتك" at bounding box center [231, 573] width 45 height 18
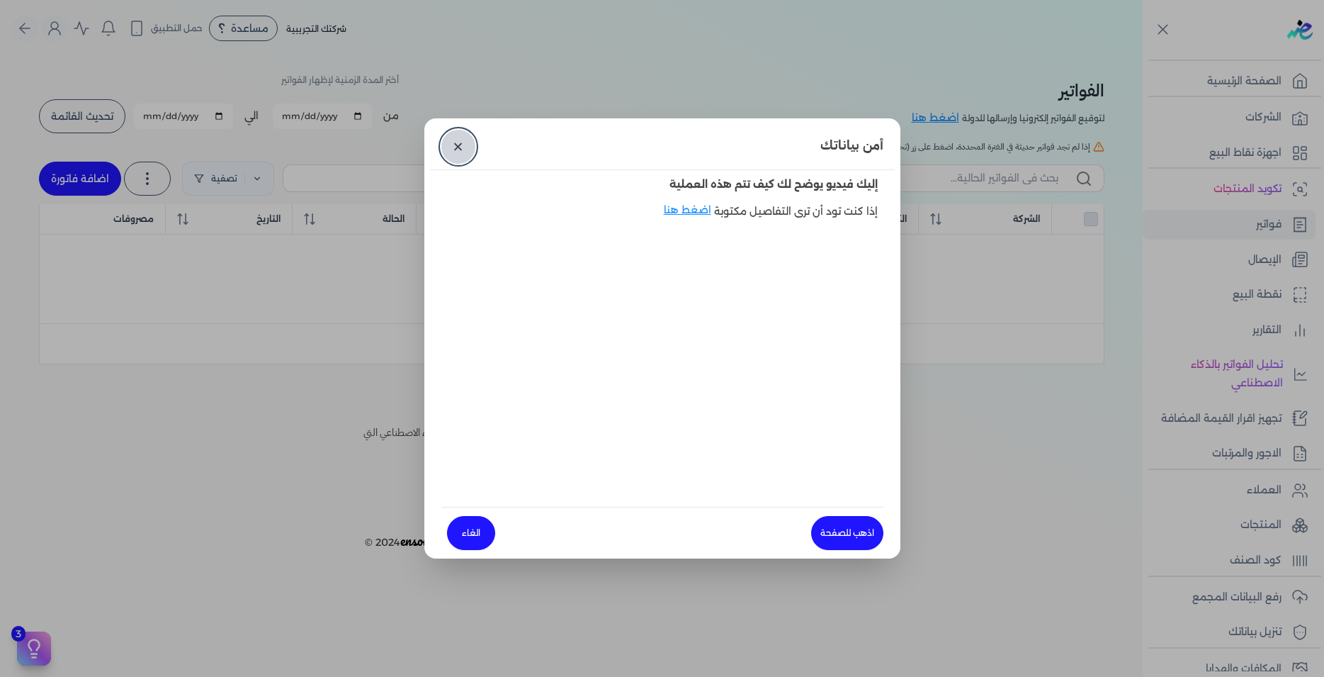
click at [453, 145] on link "✕" at bounding box center [458, 147] width 34 height 34
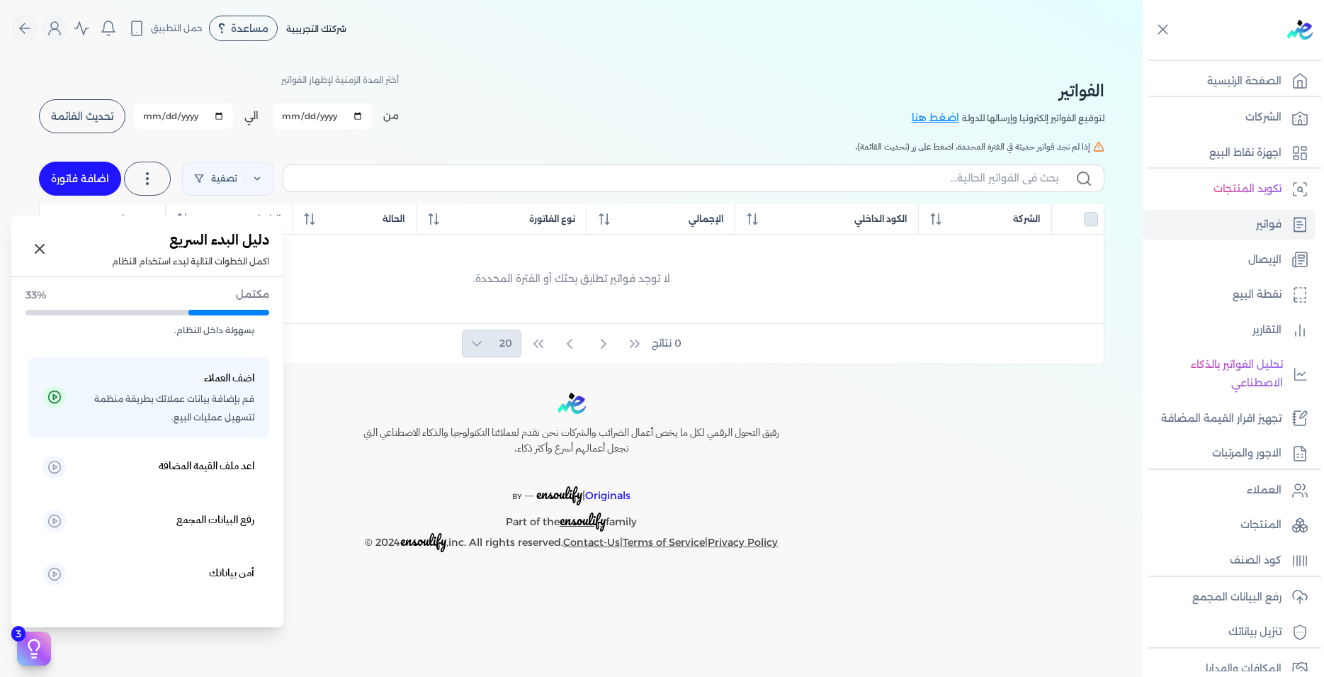
click at [41, 638] on icon at bounding box center [33, 648] width 21 height 21
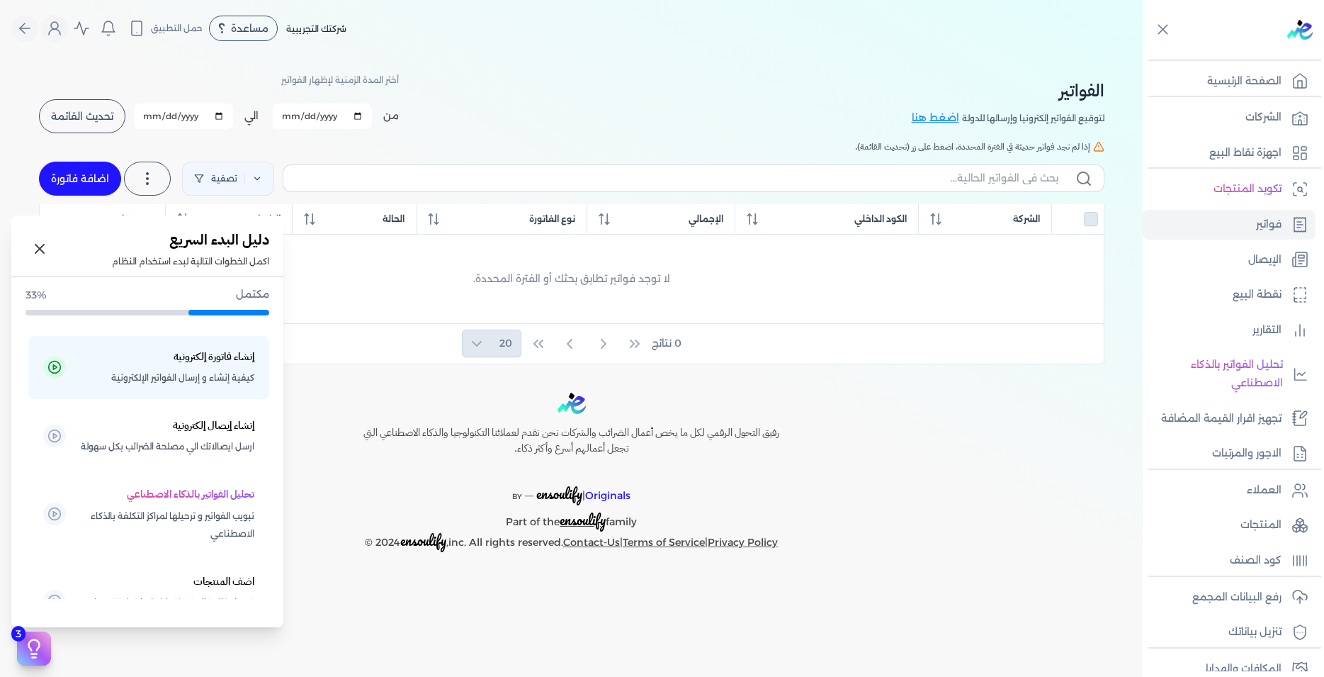
scroll to position [0, 0]
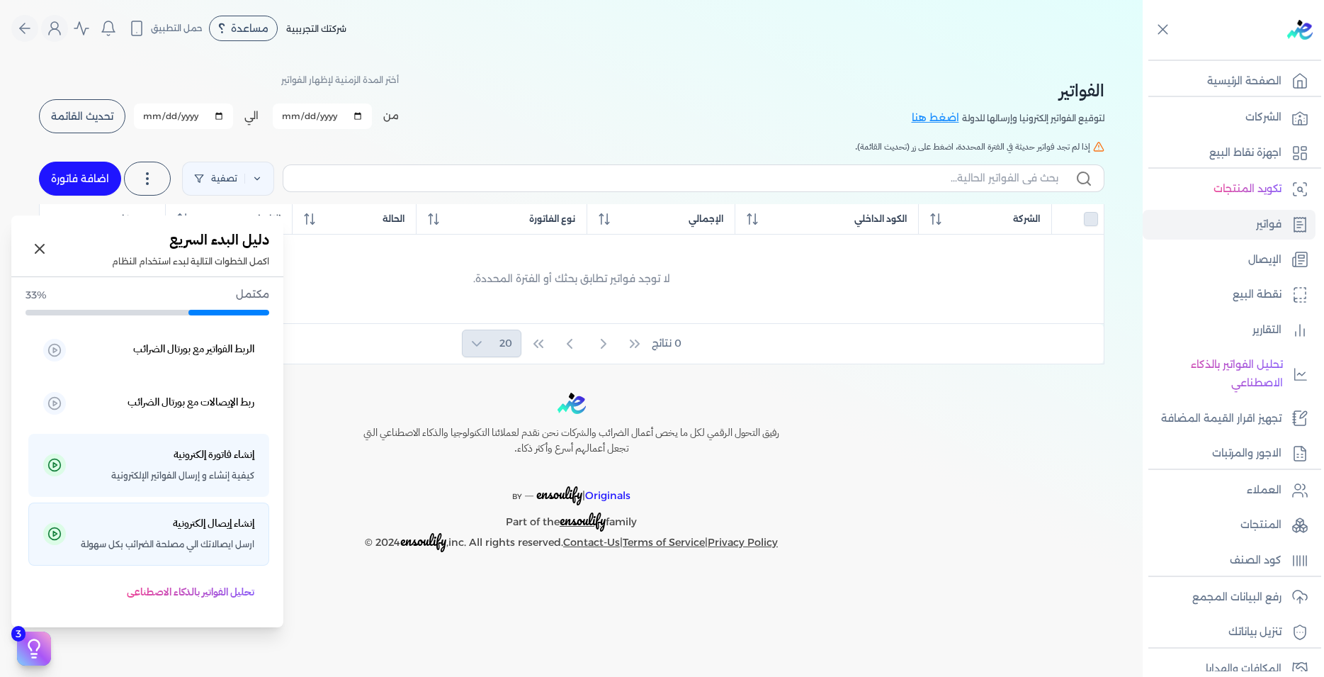
click at [217, 519] on h5 "إنشاء إيصال إلكترونية" at bounding box center [213, 523] width 81 height 18
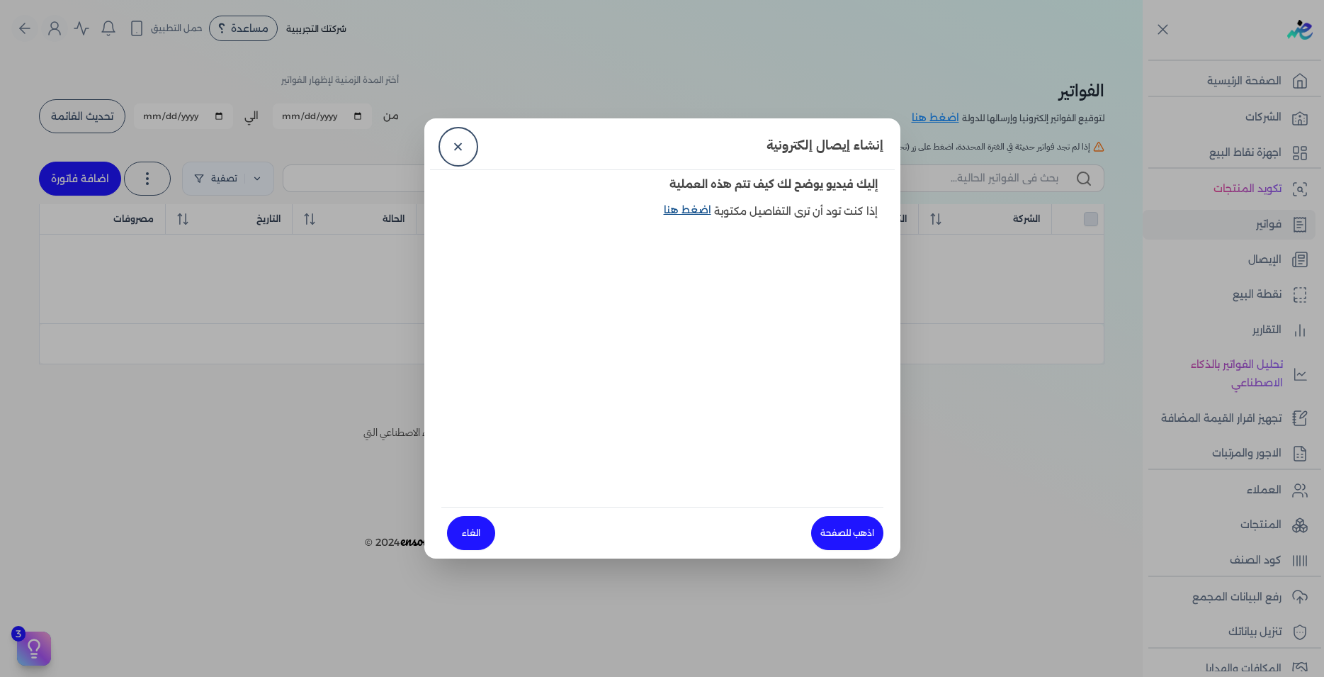
click at [696, 211] on link "اضغط هنا" at bounding box center [689, 219] width 50 height 33
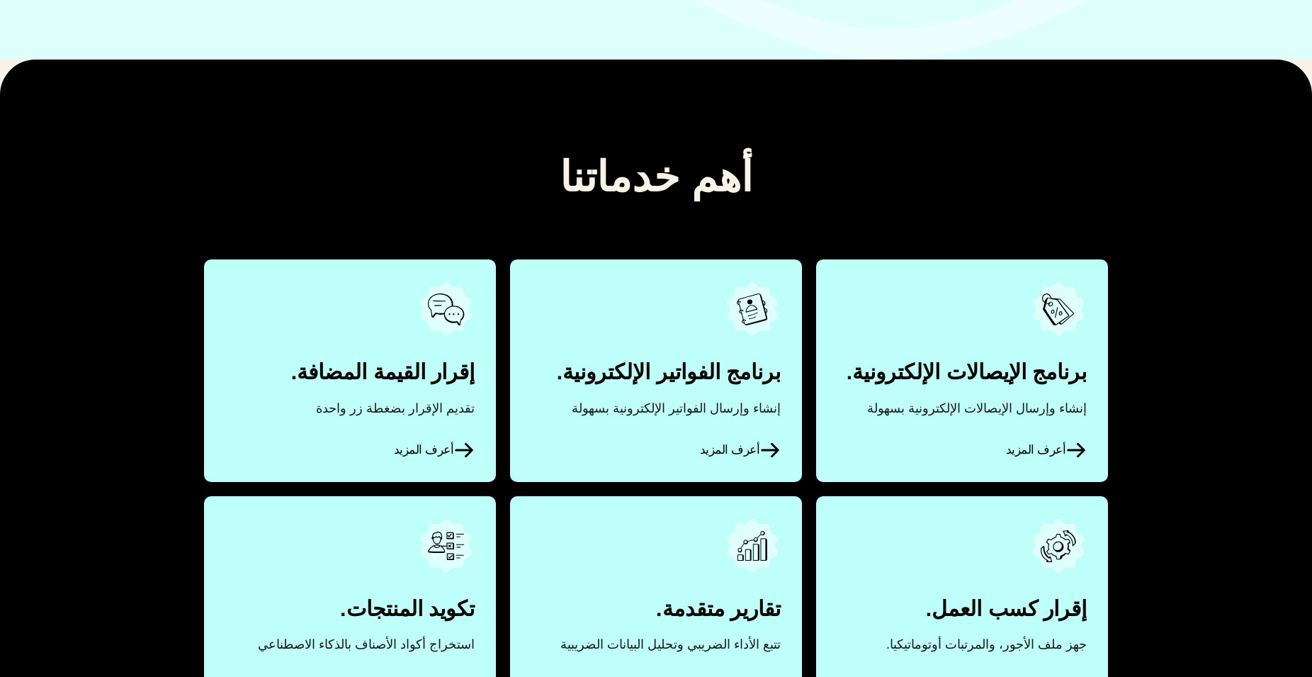
scroll to position [578, 0]
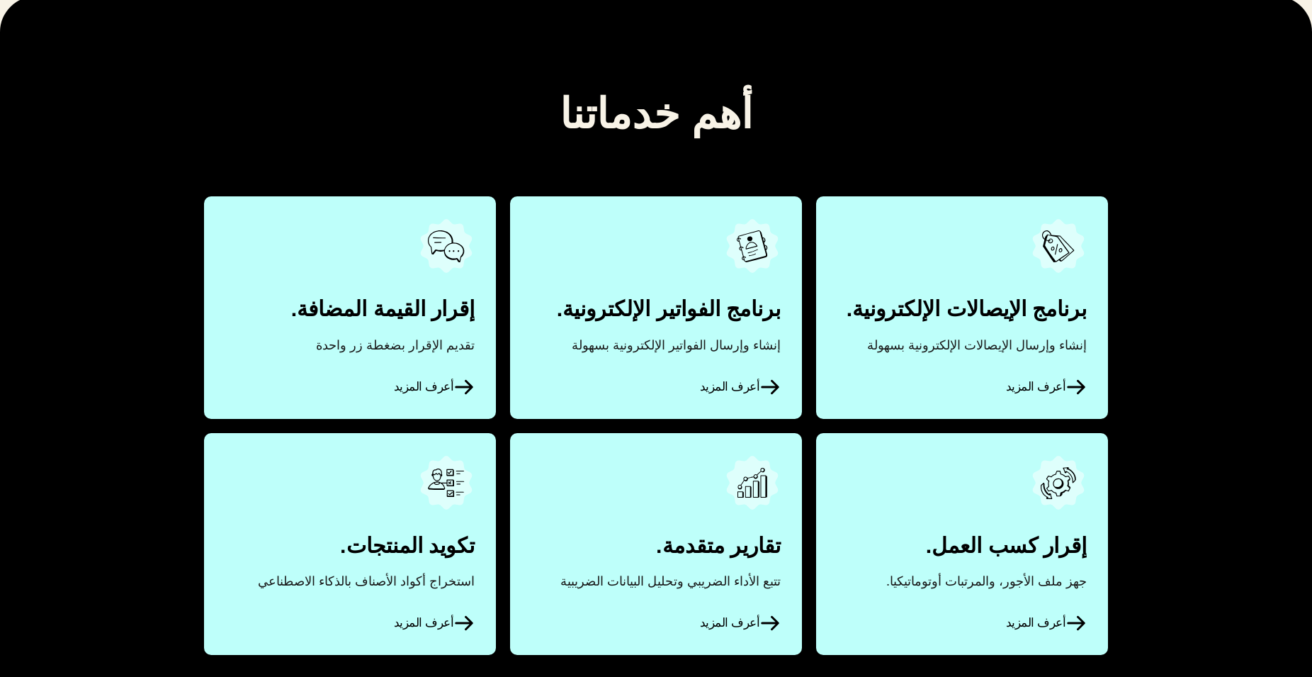
click at [1014, 315] on link "أعرف المزيد" at bounding box center [962, 307] width 292 height 222
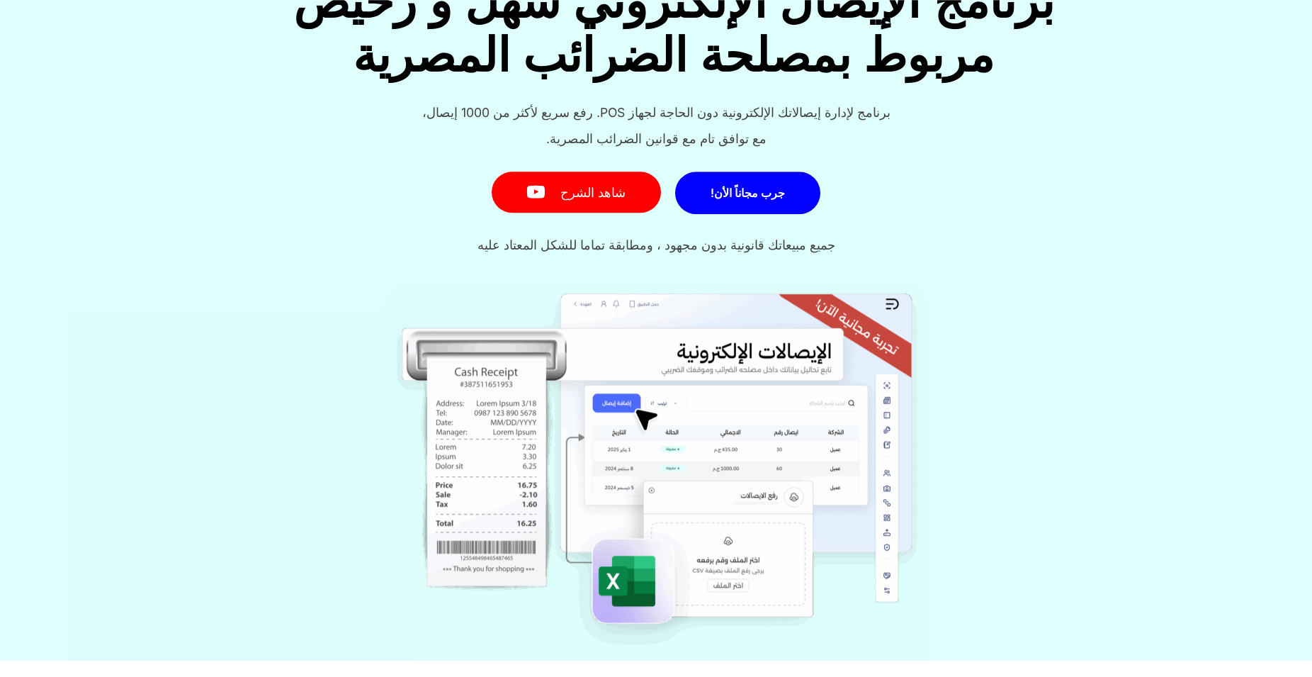
scroll to position [217, 0]
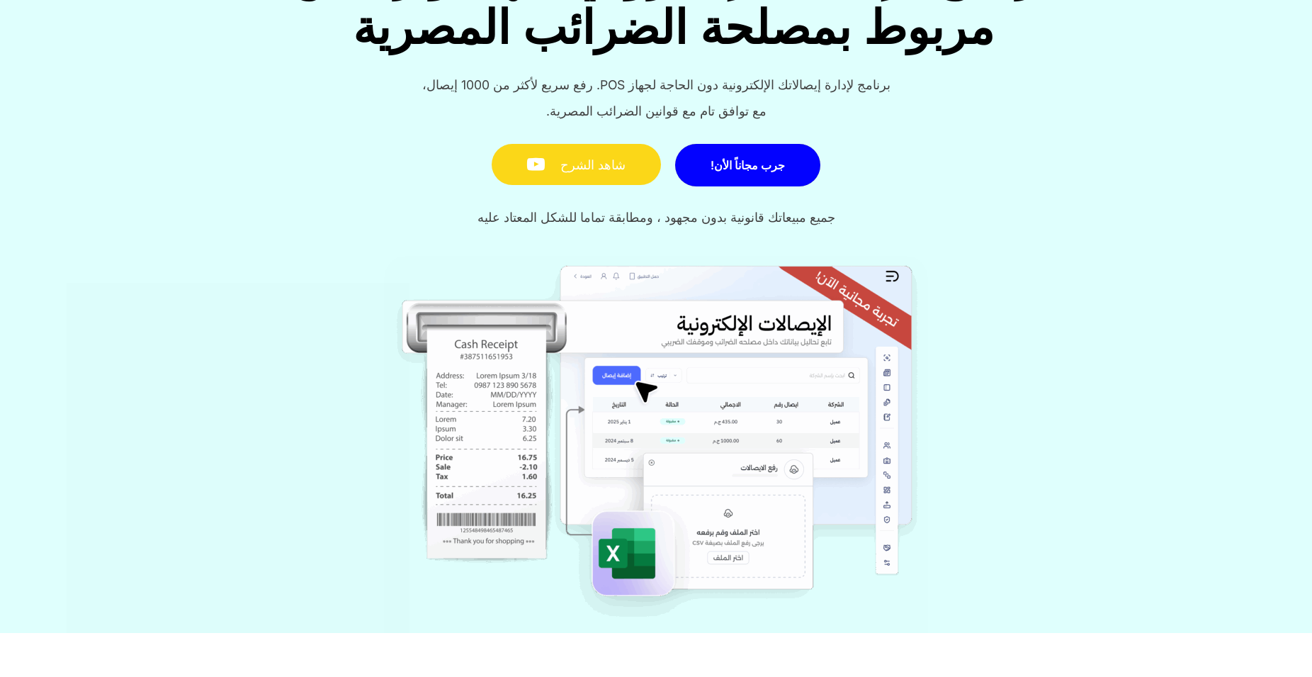
click at [570, 167] on link "شاهد الشرح" at bounding box center [576, 165] width 169 height 42
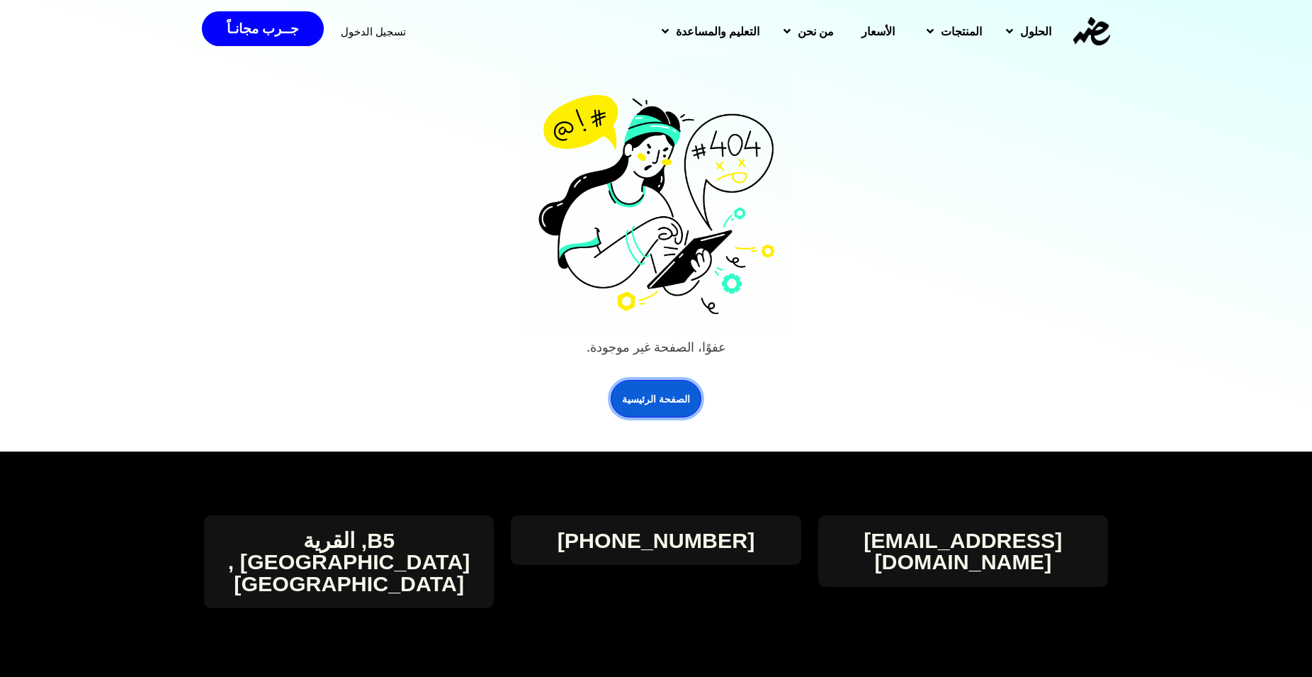
click at [660, 400] on link "الصفحة الرئيسية" at bounding box center [656, 399] width 91 height 38
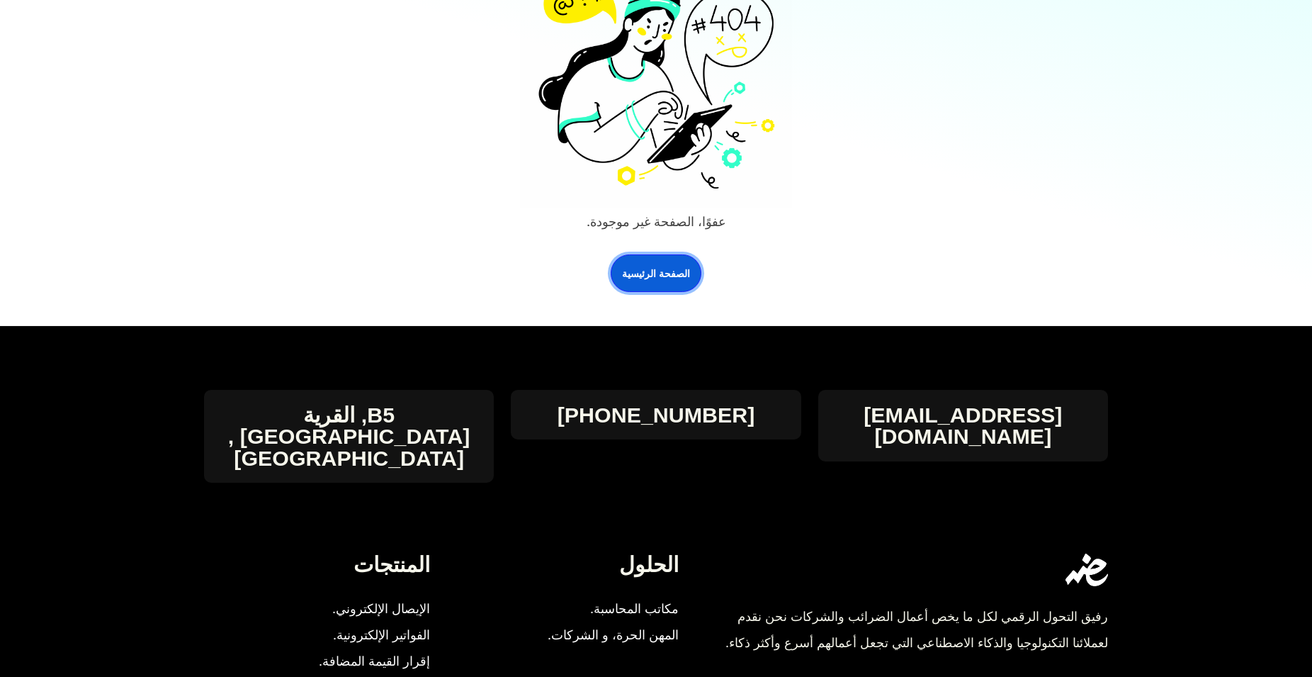
scroll to position [289, 0]
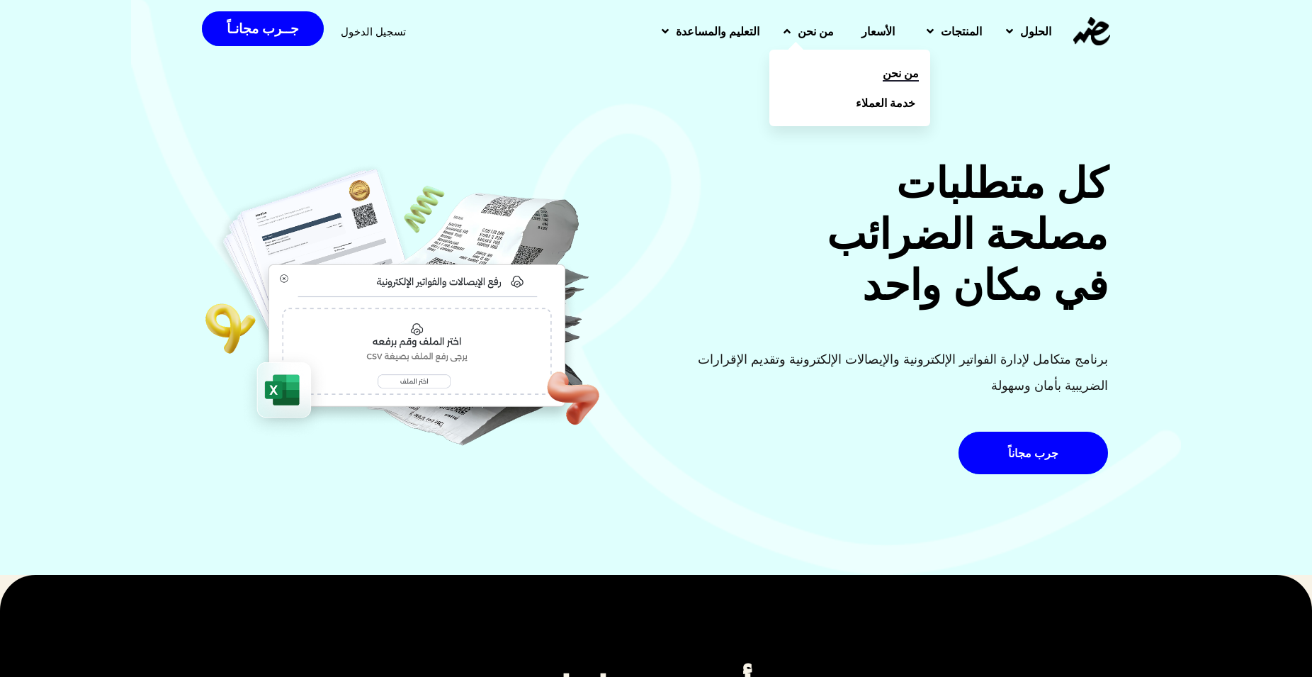
click at [883, 73] on span "من نحن" at bounding box center [901, 72] width 36 height 17
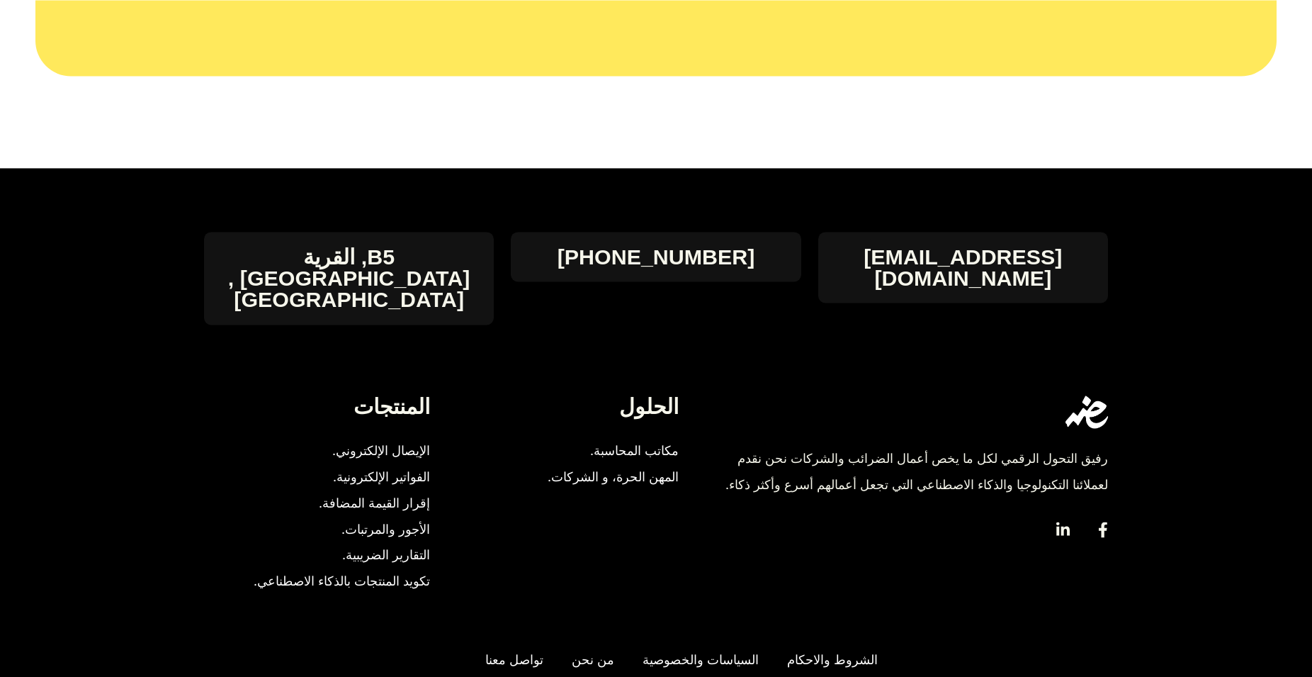
scroll to position [2096, 0]
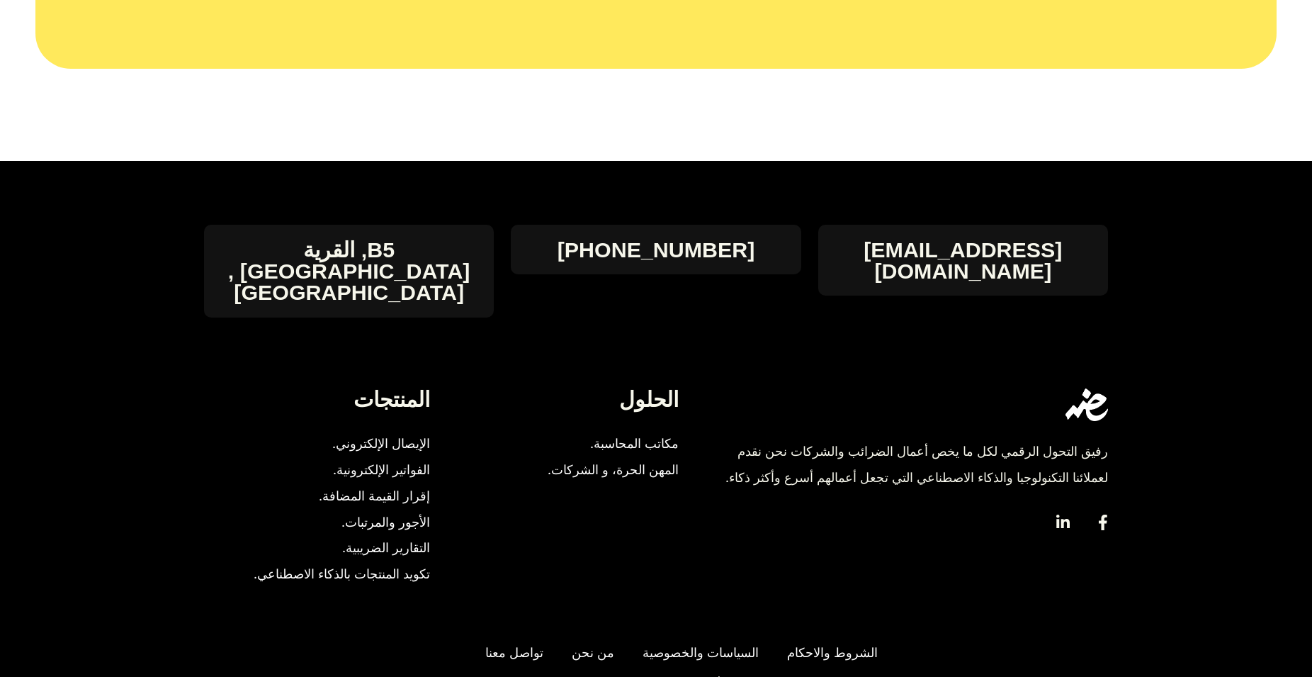
click at [407, 457] on span "الفواتير الإلكترونية." at bounding box center [381, 470] width 97 height 26
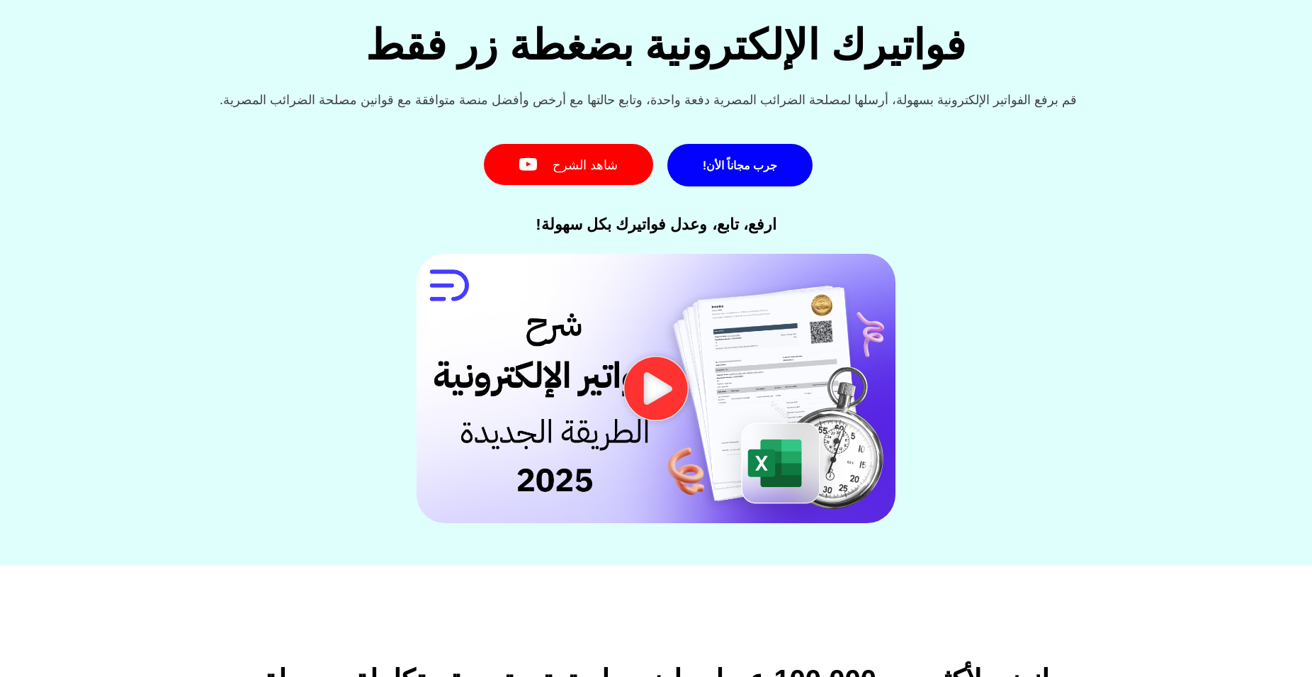
scroll to position [145, 0]
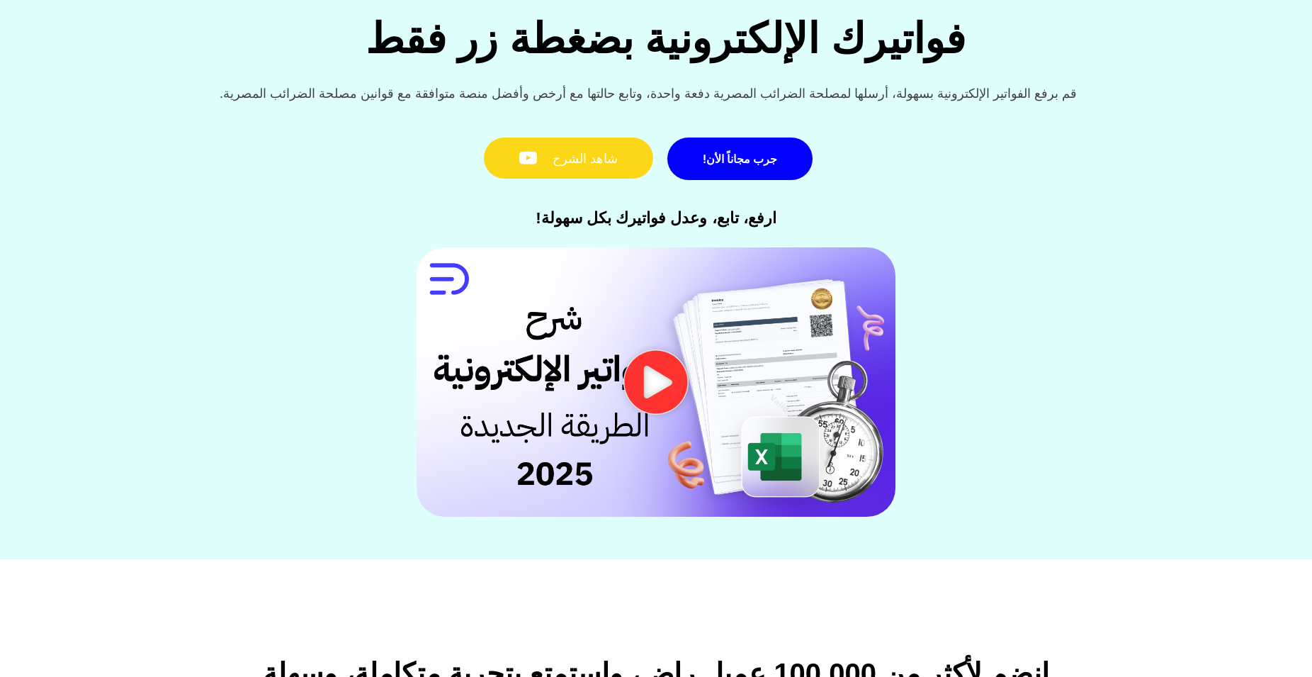
click at [585, 162] on link "شاهد الشرح" at bounding box center [568, 158] width 169 height 42
